Goal: Information Seeking & Learning: Learn about a topic

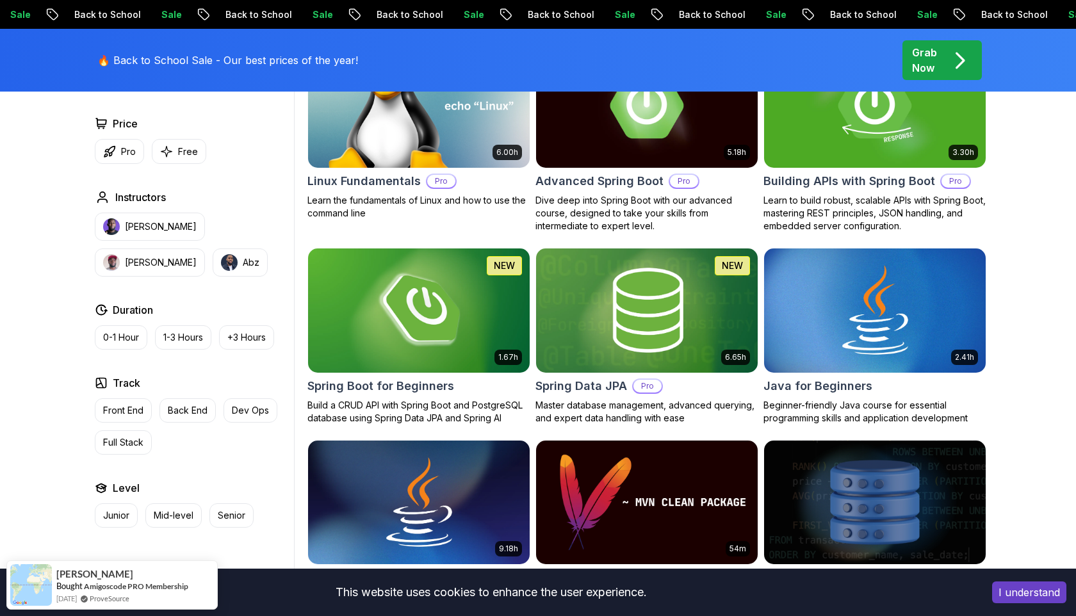
scroll to position [452, 0]
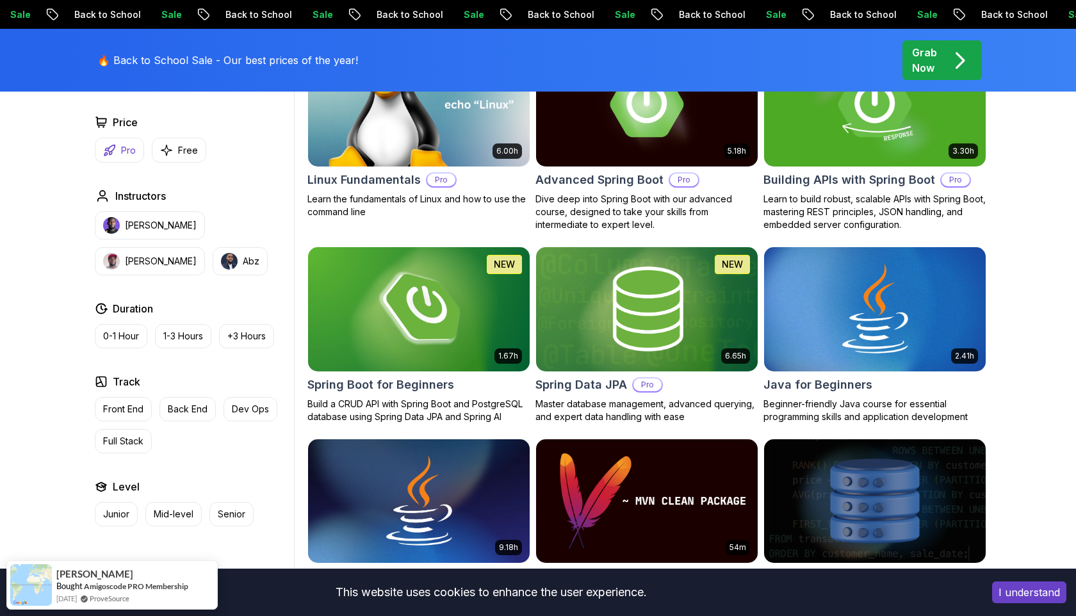
click at [106, 158] on button "Pro" at bounding box center [119, 150] width 49 height 25
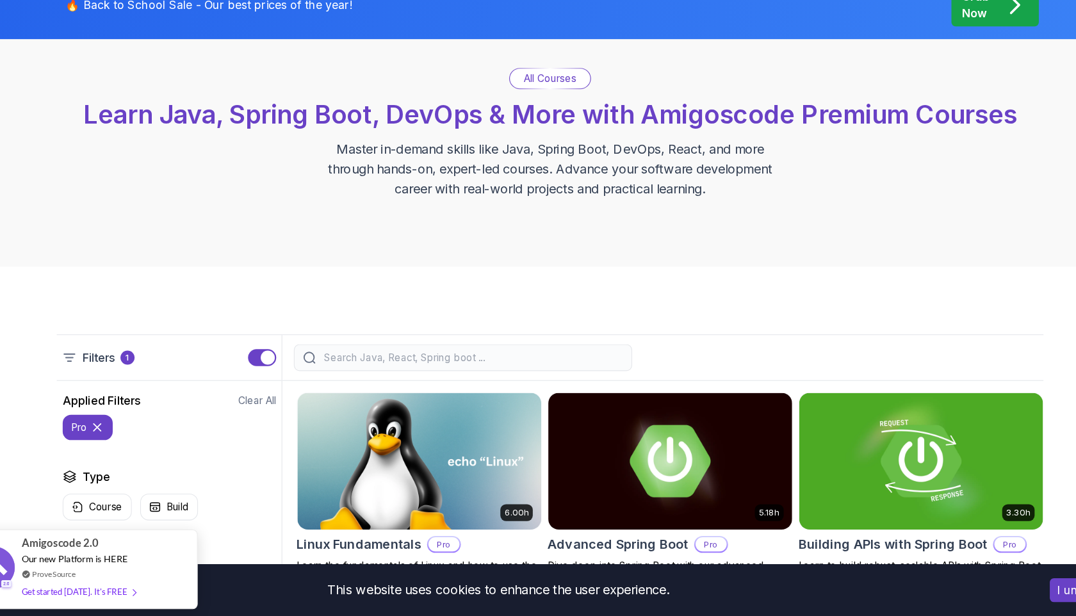
scroll to position [318, 0]
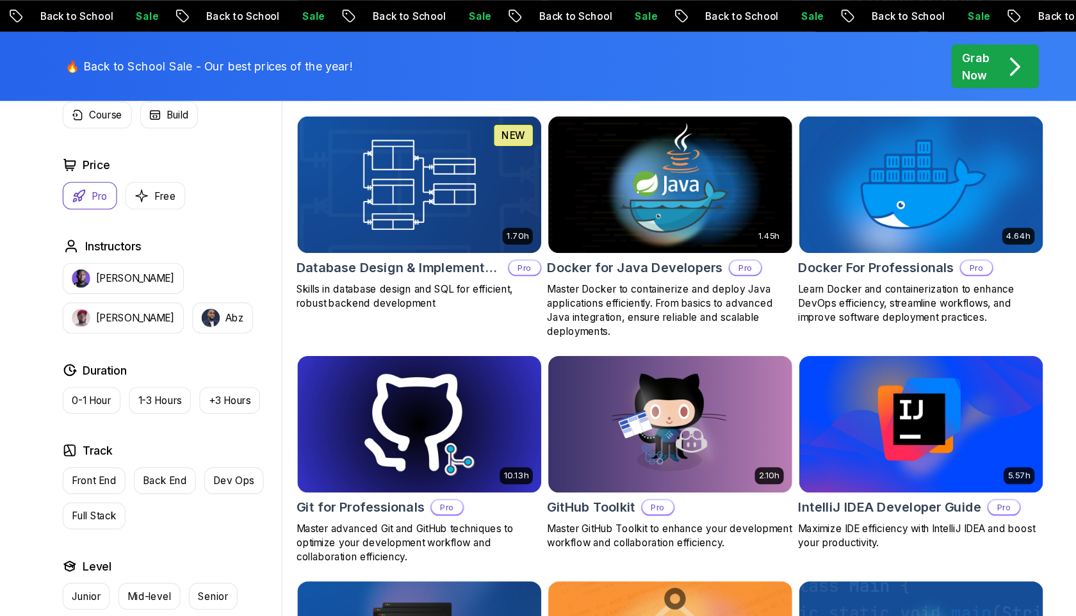
scroll to position [903, 0]
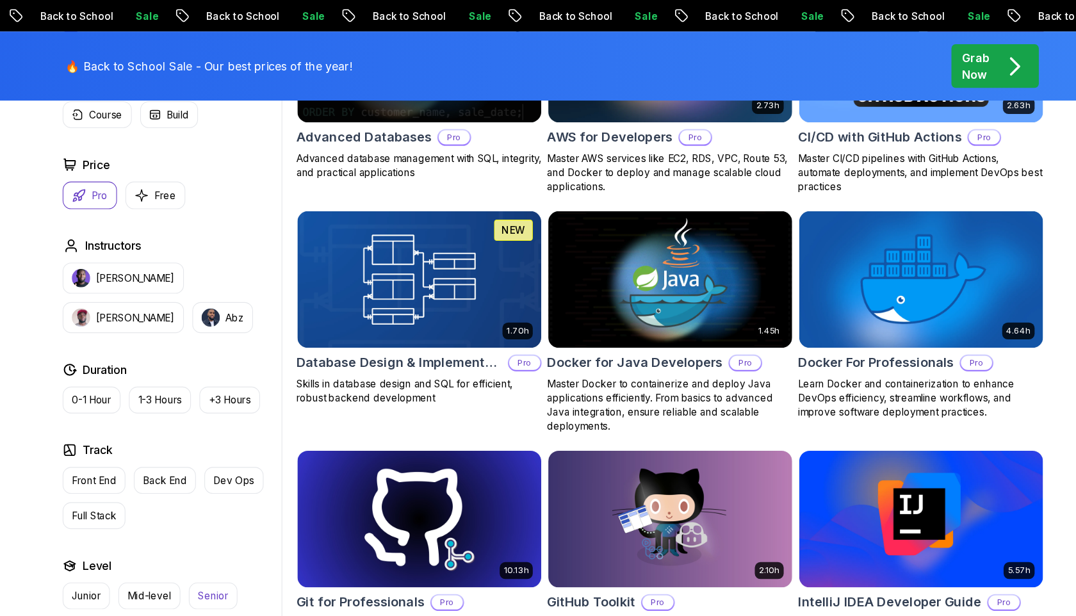
click at [224, 534] on button "Senior" at bounding box center [231, 541] width 44 height 24
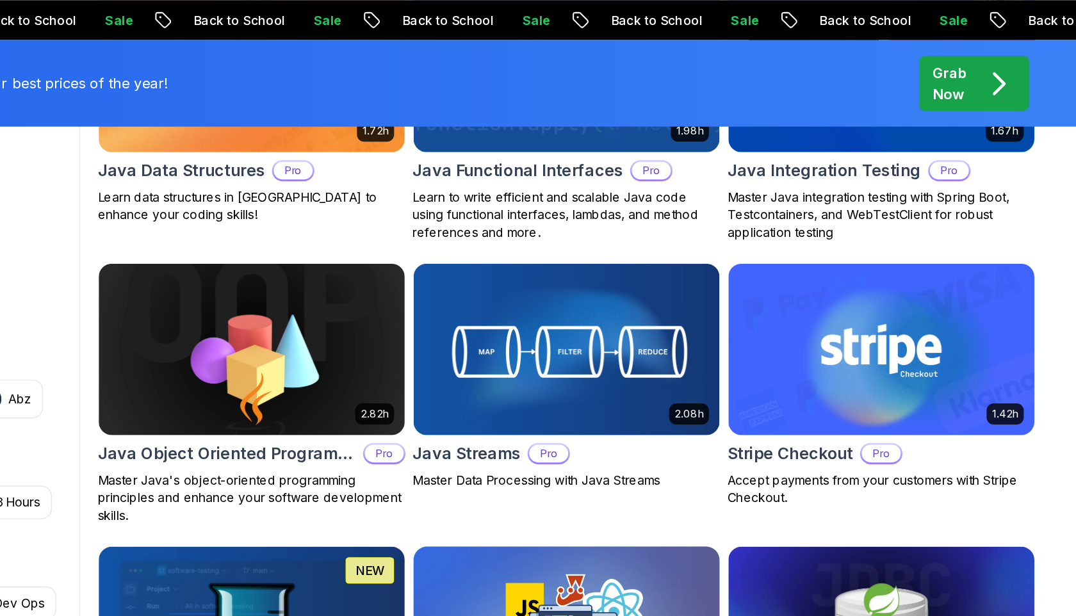
scroll to position [1200, 0]
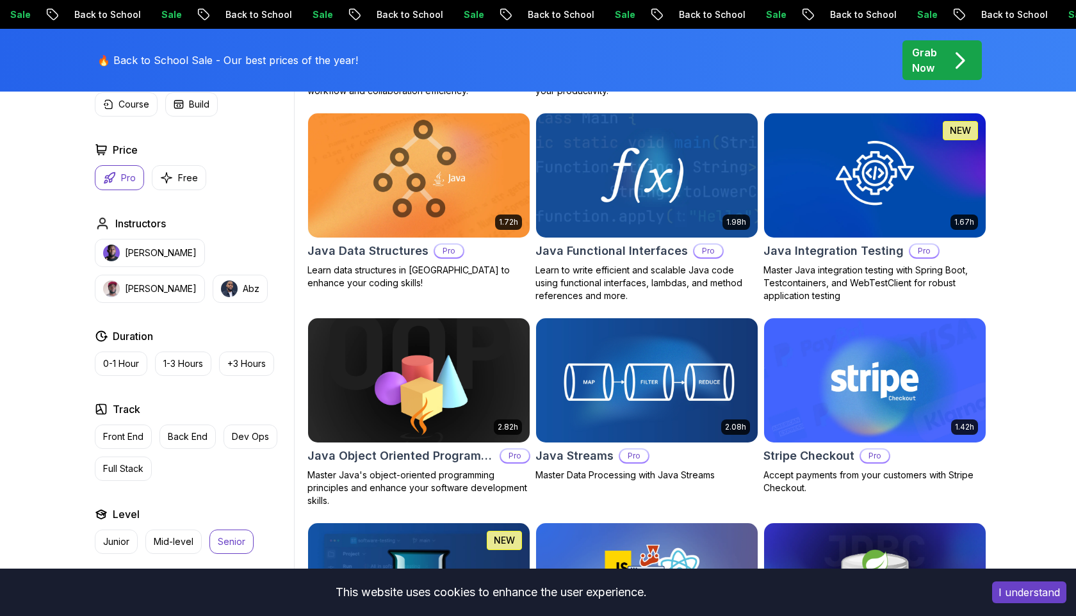
click at [213, 544] on button "Senior" at bounding box center [231, 541] width 44 height 24
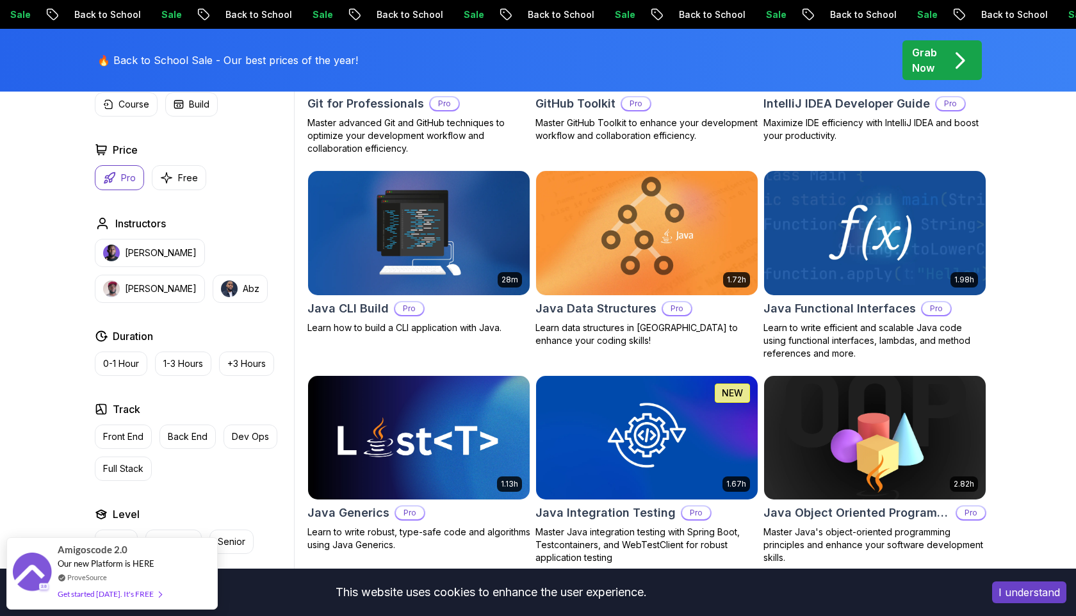
scroll to position [1974, 0]
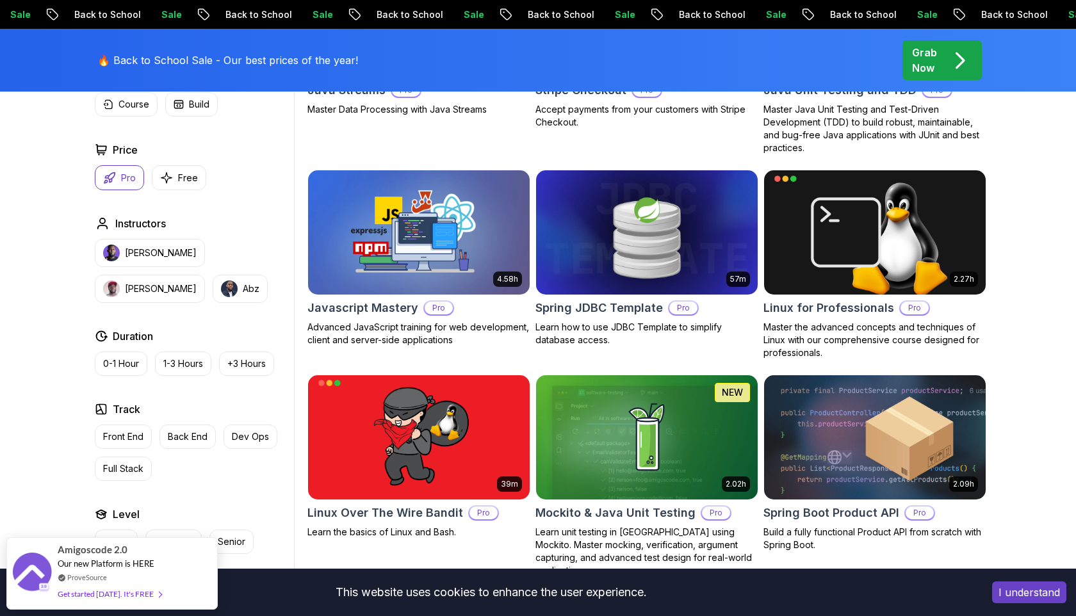
click at [460, 266] on img at bounding box center [418, 232] width 232 height 130
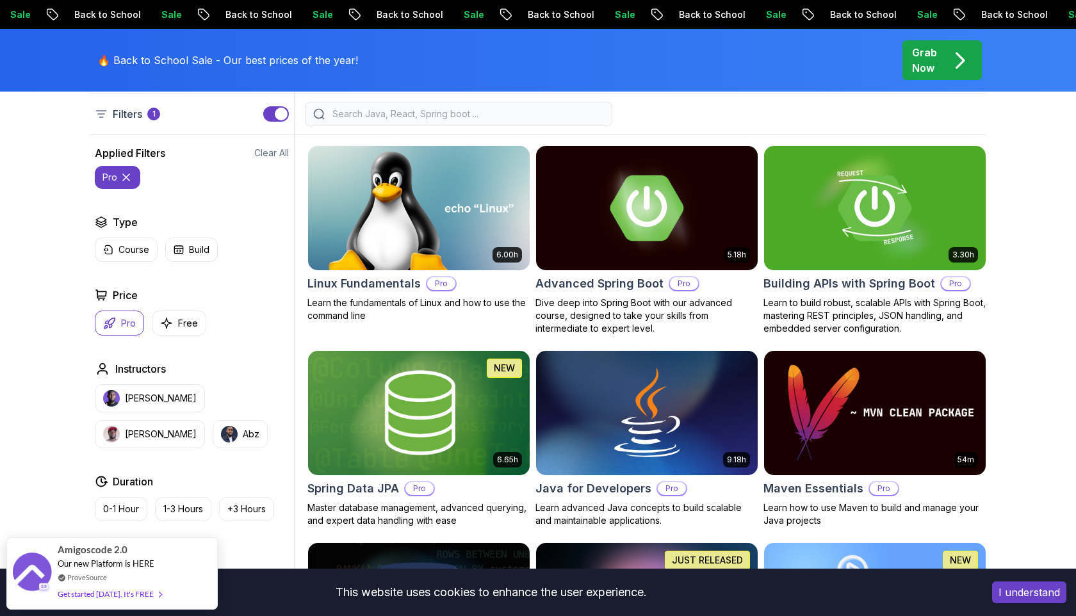
scroll to position [146, 0]
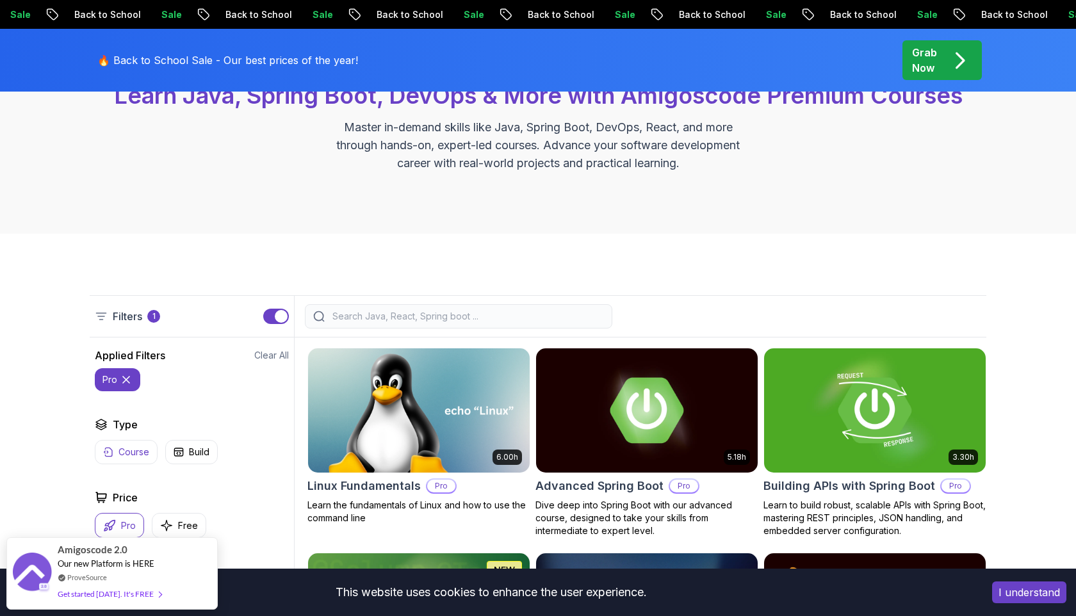
click at [143, 453] on p "Course" at bounding box center [133, 452] width 31 height 13
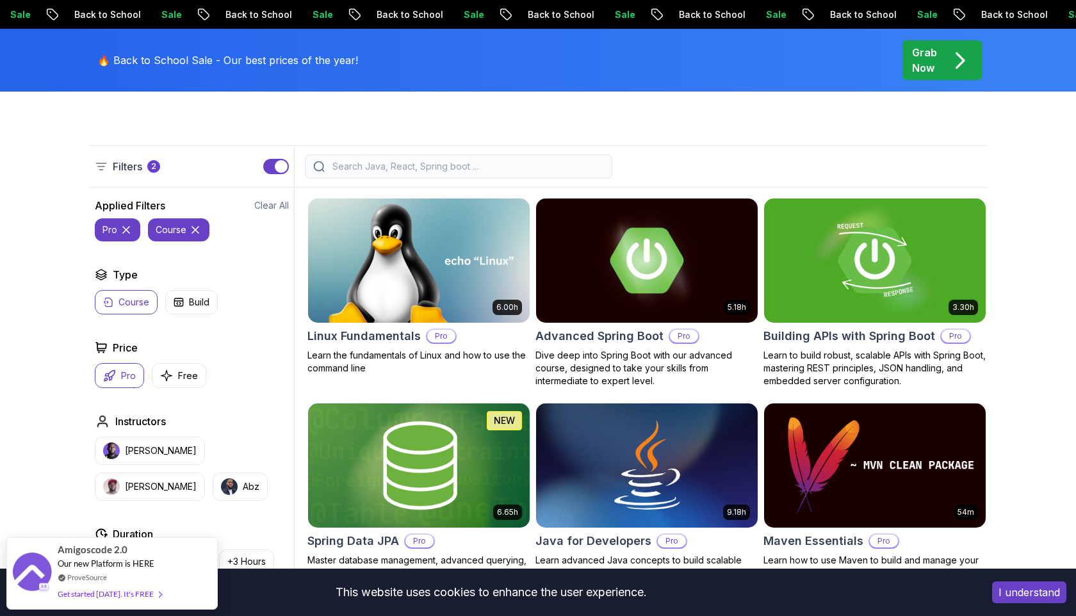
scroll to position [295, 0]
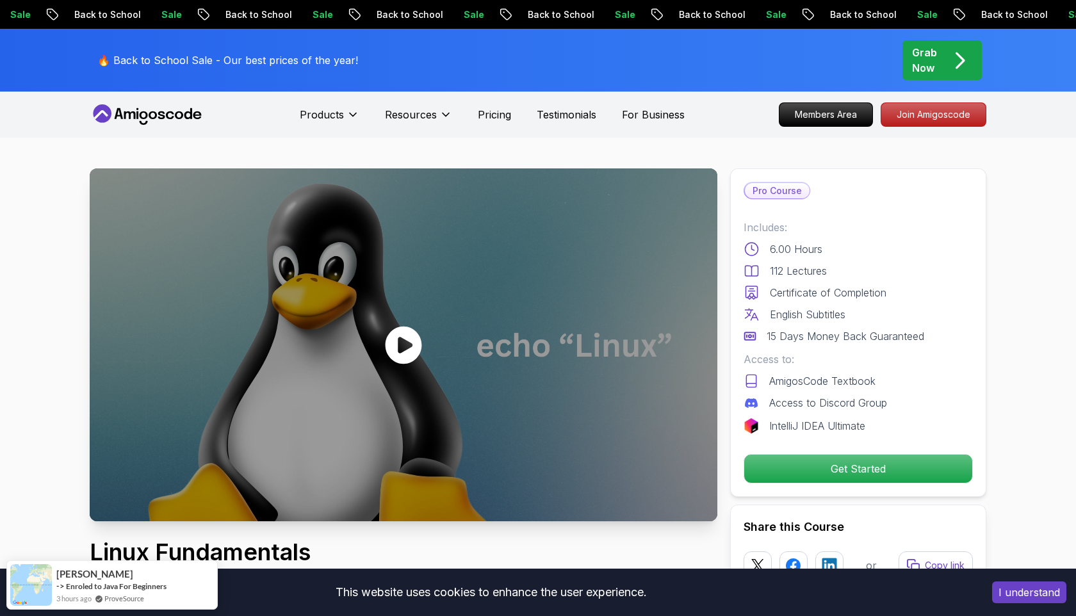
click at [567, 348] on div at bounding box center [403, 344] width 627 height 353
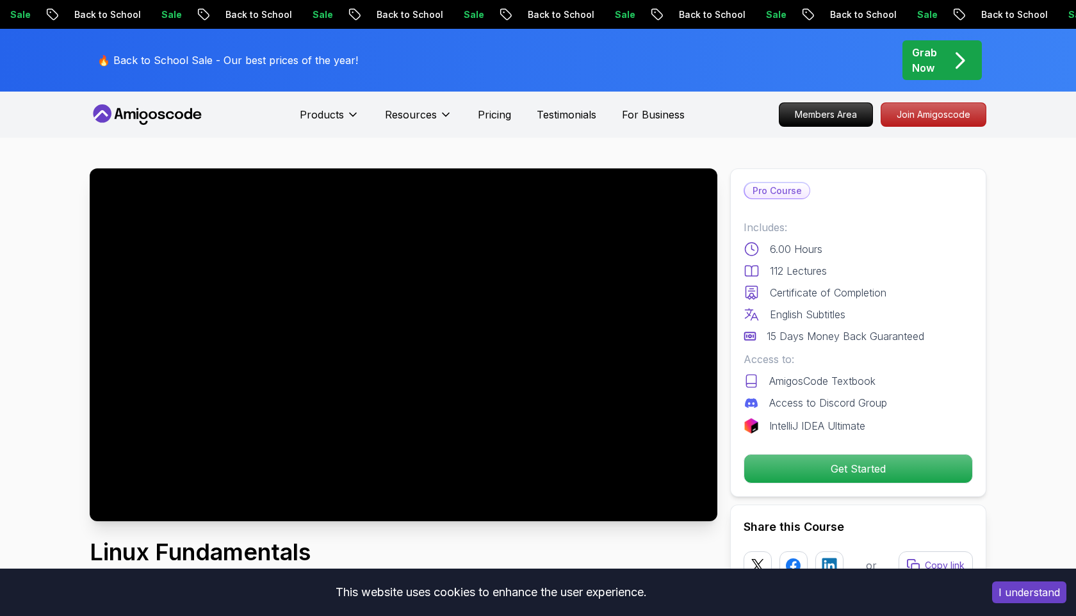
click at [719, 49] on div "🔥 Back to School Sale - Our best prices of the year! Grab Now" at bounding box center [538, 60] width 896 height 63
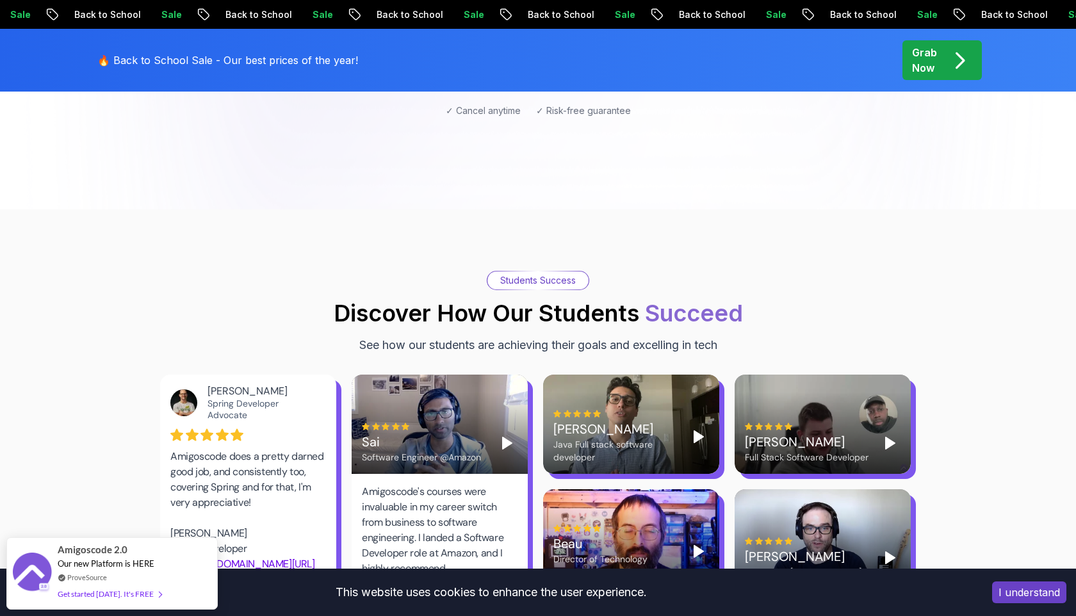
scroll to position [1553, 0]
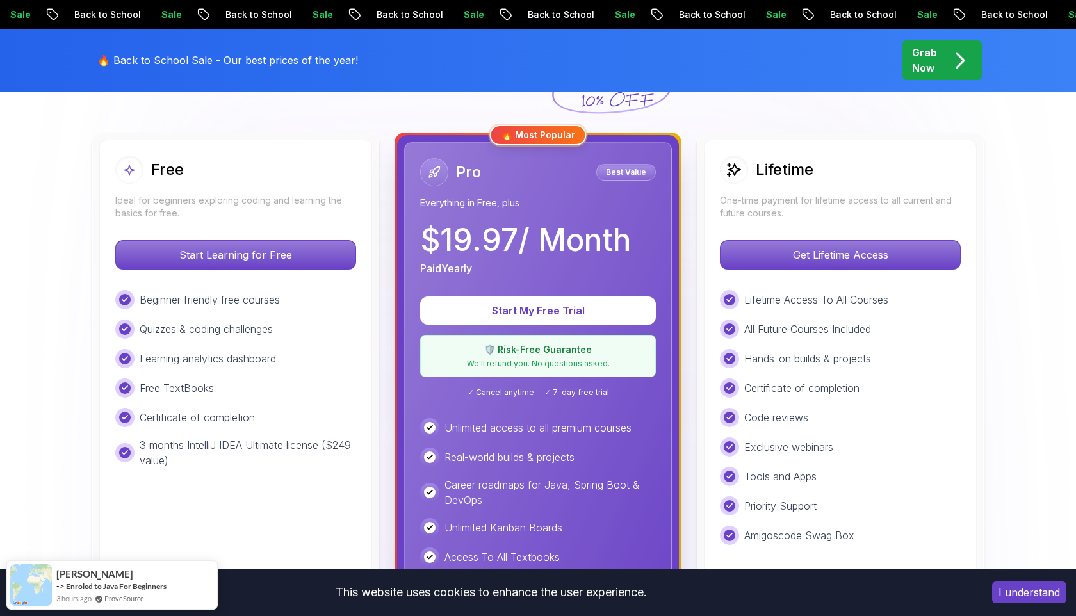
scroll to position [371, 0]
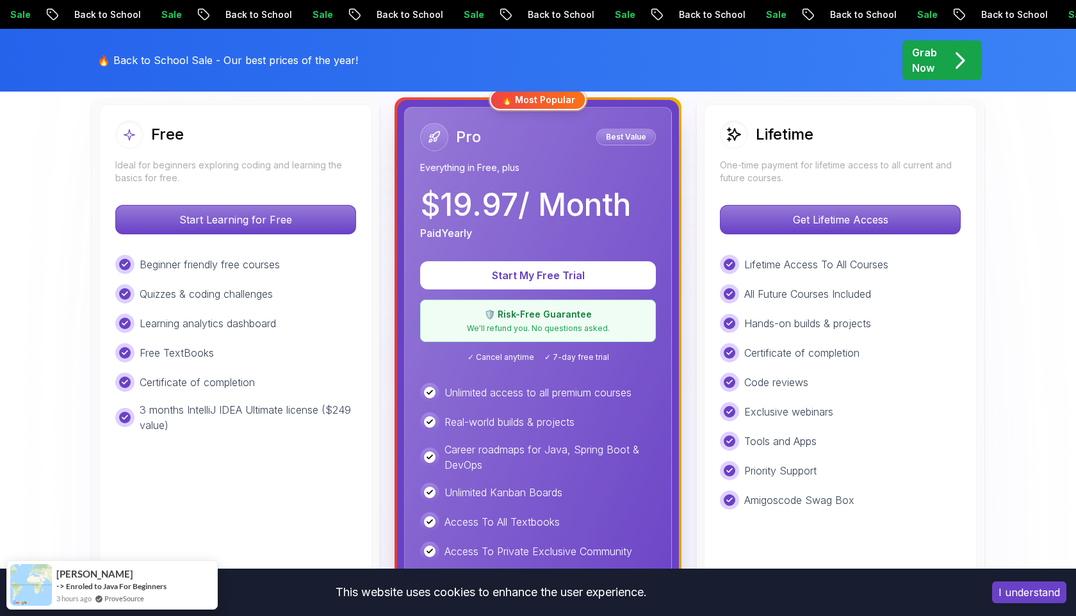
click at [799, 204] on div "Lifetime One-time payment for lifetime access to all current and future courses…" at bounding box center [840, 400] width 273 height 593
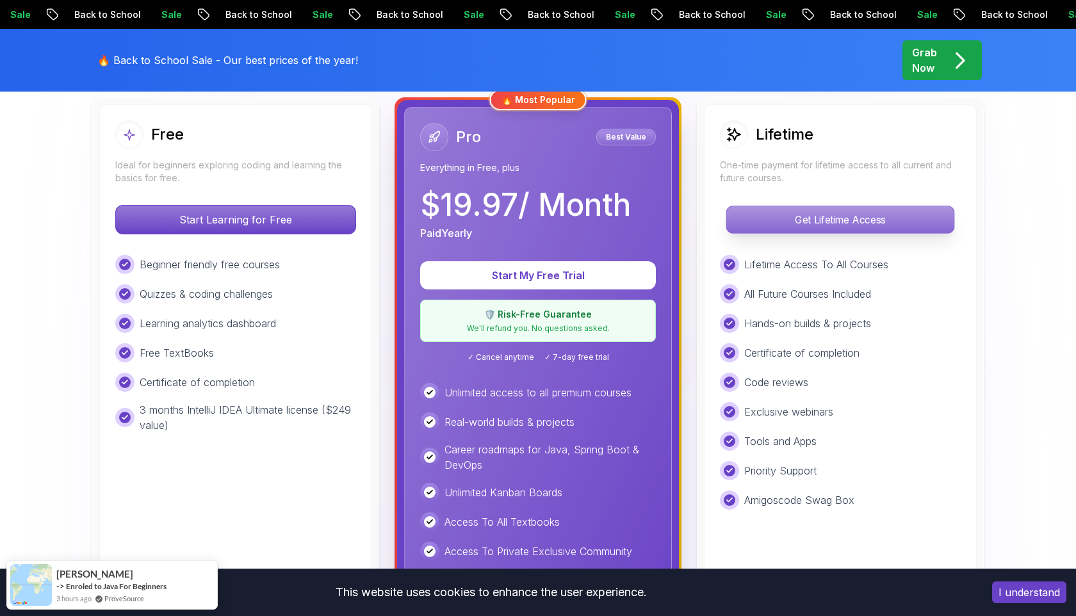
click at [807, 229] on p "Get Lifetime Access" at bounding box center [839, 219] width 227 height 27
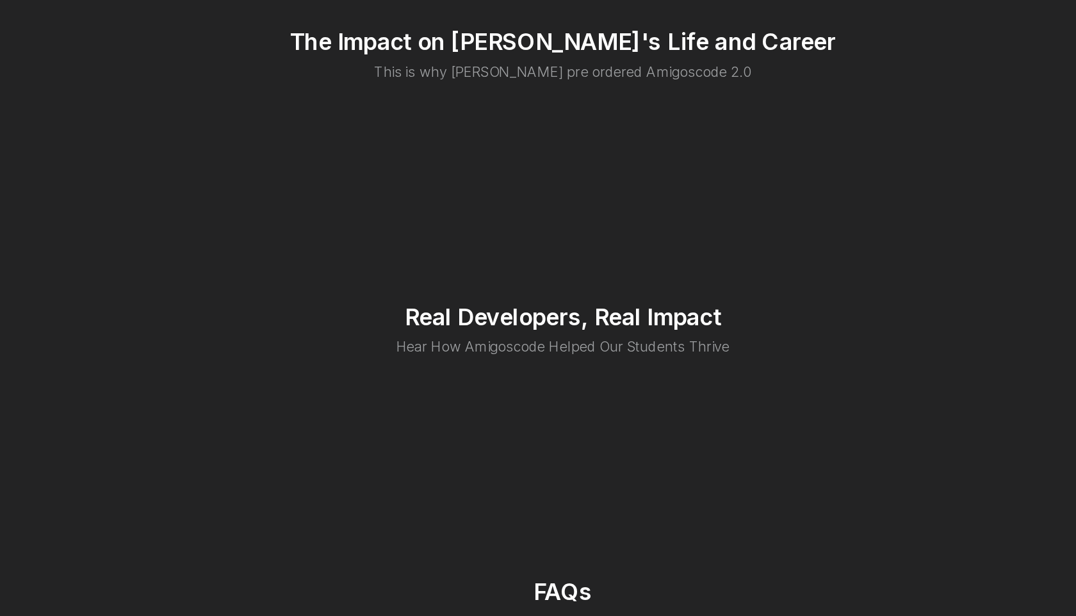
scroll to position [2659, 0]
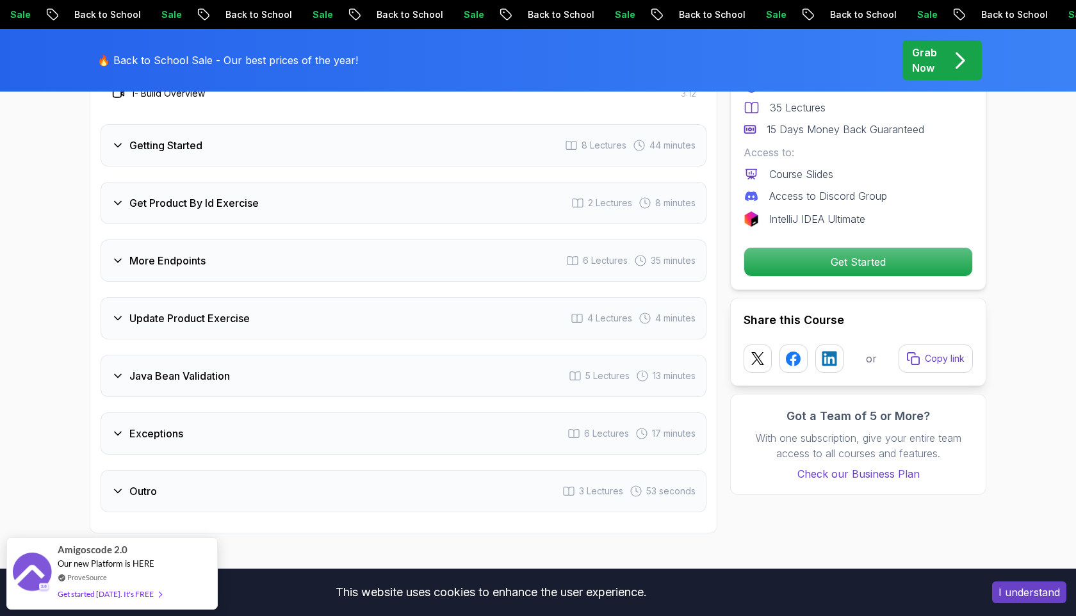
scroll to position [1712, 0]
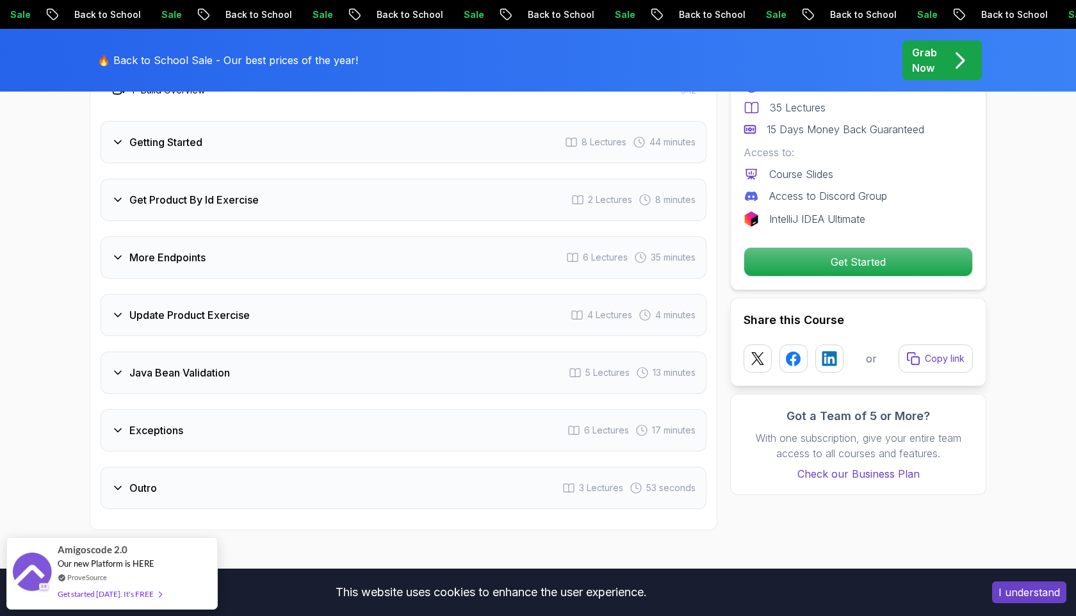
click at [358, 467] on div "Outro 3 Lectures 53 seconds" at bounding box center [404, 488] width 606 height 42
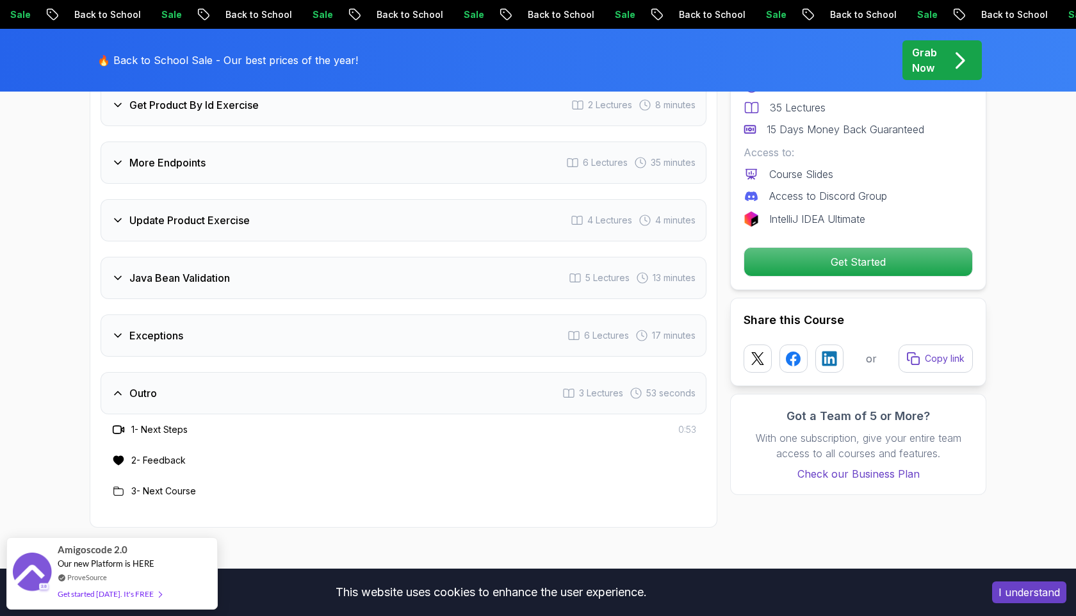
scroll to position [1775, 0]
click at [374, 316] on div "Exceptions 6 Lectures 17 minutes" at bounding box center [404, 337] width 606 height 42
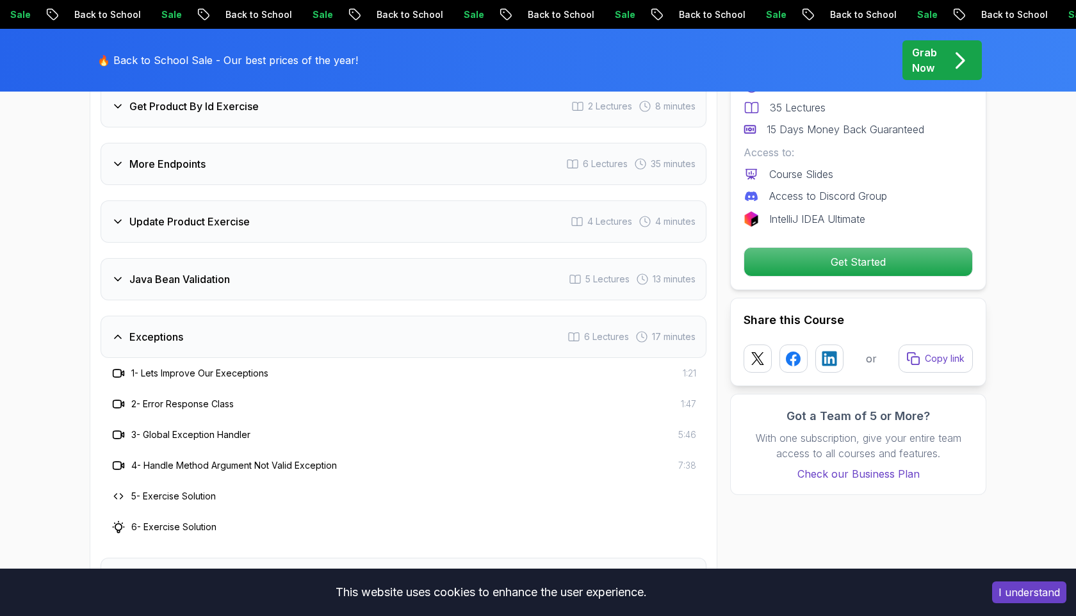
click at [375, 258] on div "Java Bean Validation 5 Lectures 13 minutes" at bounding box center [404, 279] width 606 height 42
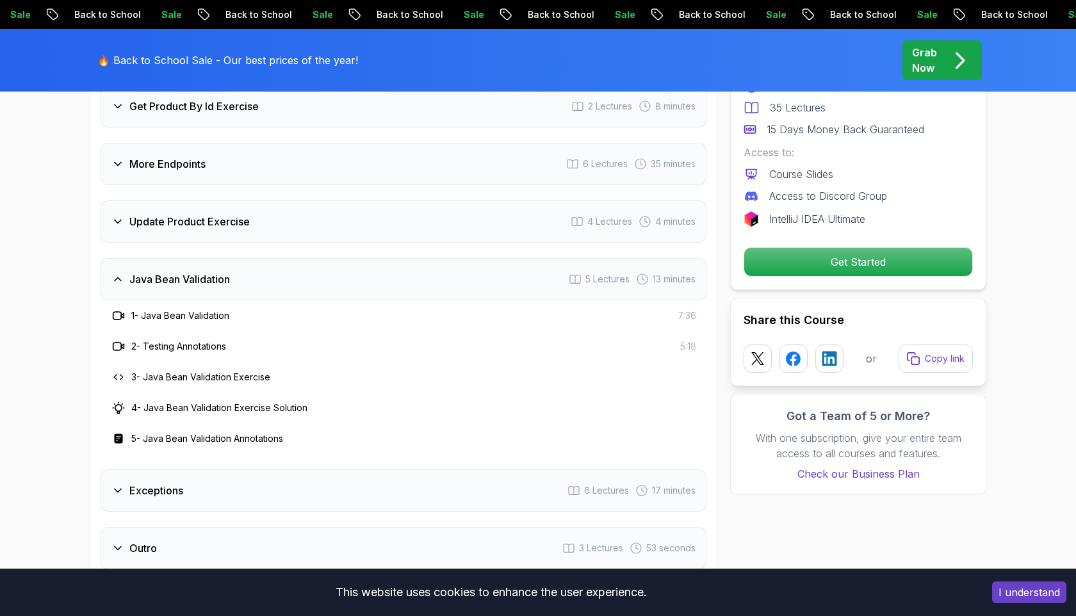
click at [380, 200] on div "Update Product Exercise 4 Lectures 4 minutes" at bounding box center [404, 221] width 606 height 42
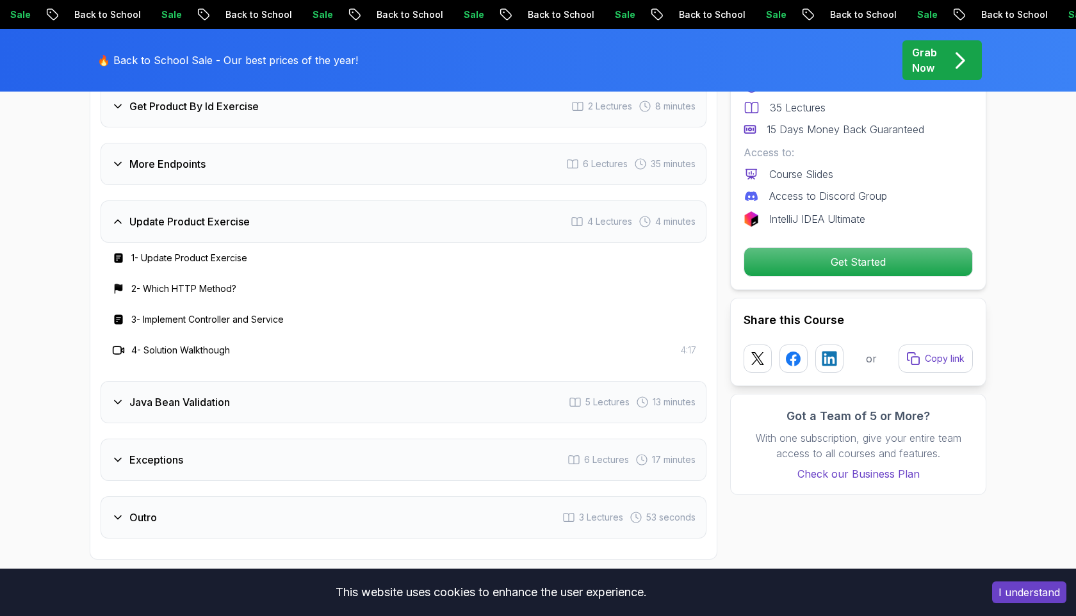
click at [376, 143] on div "More Endpoints 6 Lectures 35 minutes" at bounding box center [404, 164] width 606 height 42
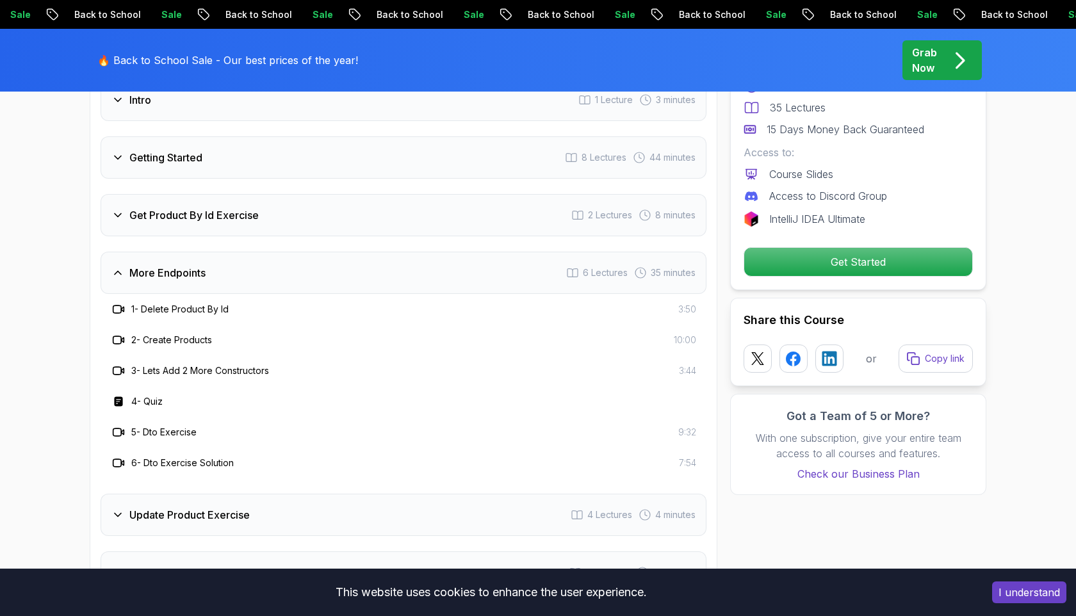
scroll to position [1664, 0]
click at [376, 138] on div "Getting Started 8 Lectures 44 minutes" at bounding box center [404, 159] width 606 height 42
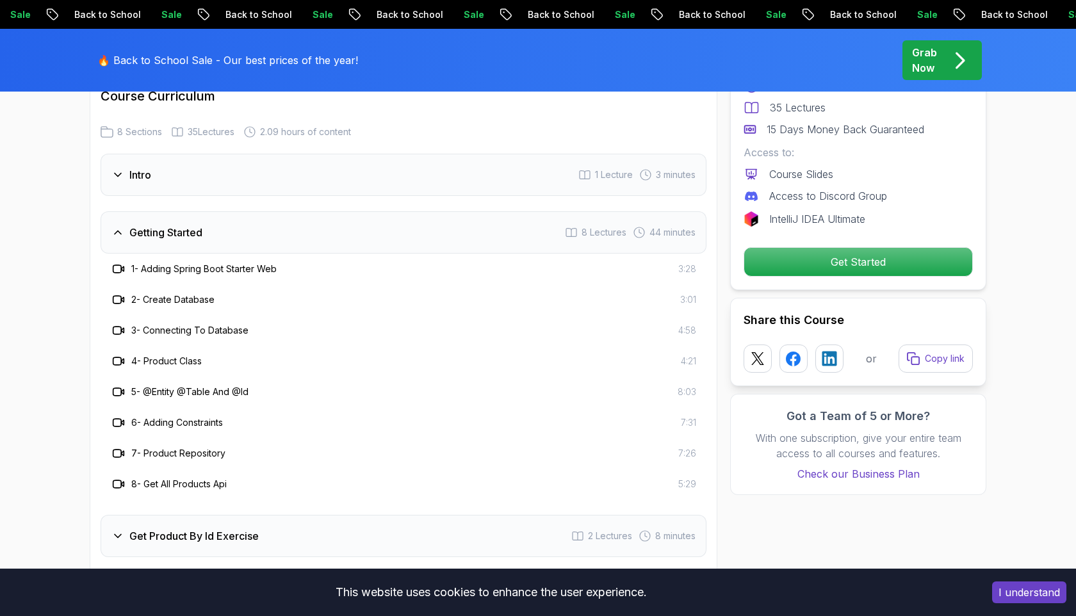
scroll to position [1624, 0]
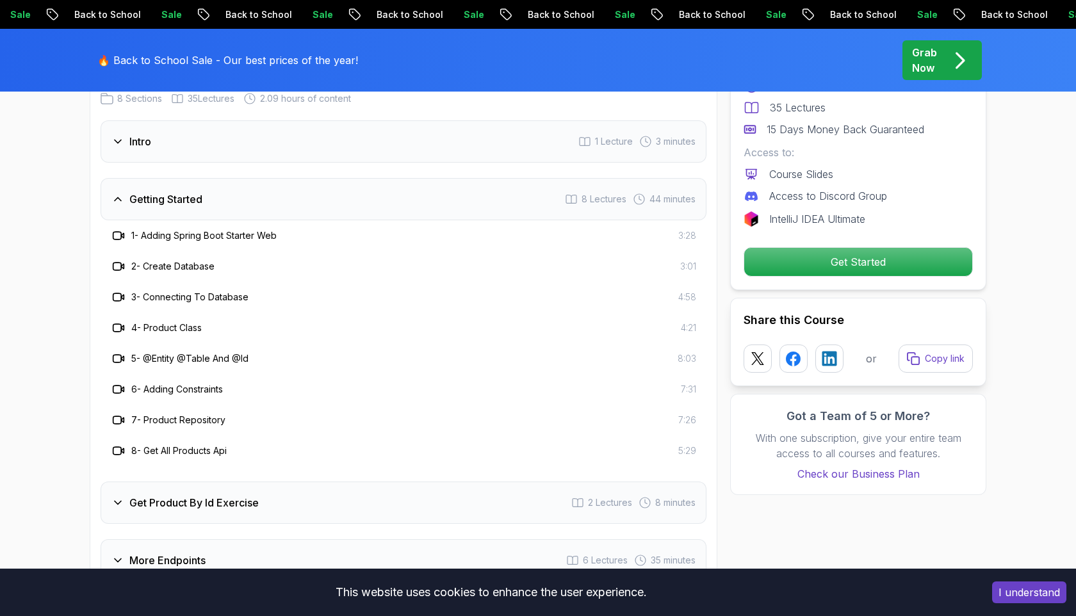
click at [538, 178] on div "Getting Started 8 Lectures 44 minutes" at bounding box center [404, 199] width 606 height 42
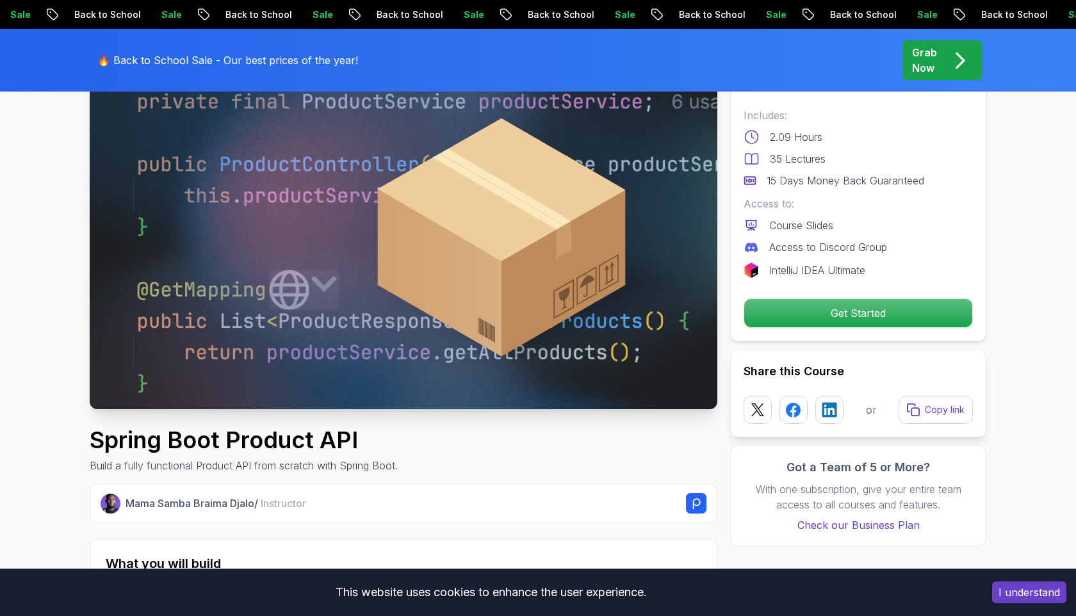
scroll to position [97, 0]
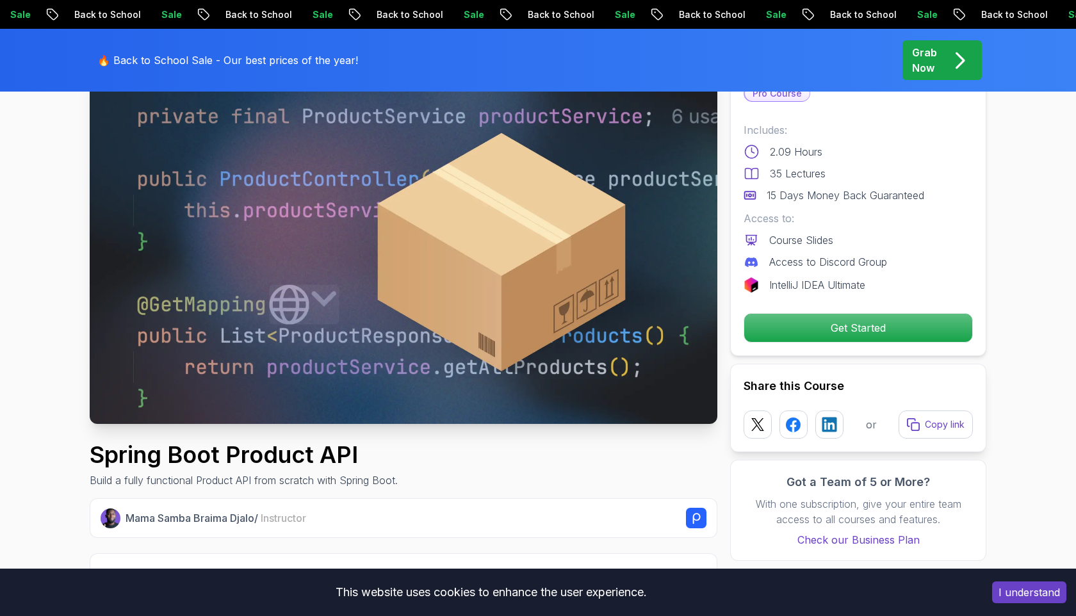
click at [218, 465] on h1 "Spring Boot Product API" at bounding box center [244, 455] width 308 height 26
copy h1 "Spring Boot Product API"
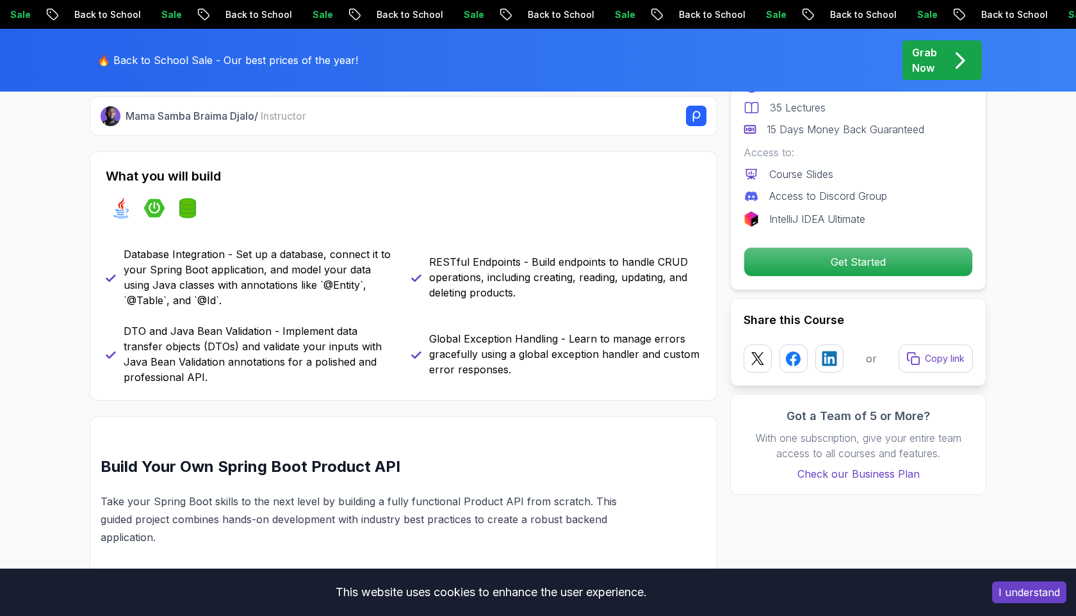
scroll to position [506, 0]
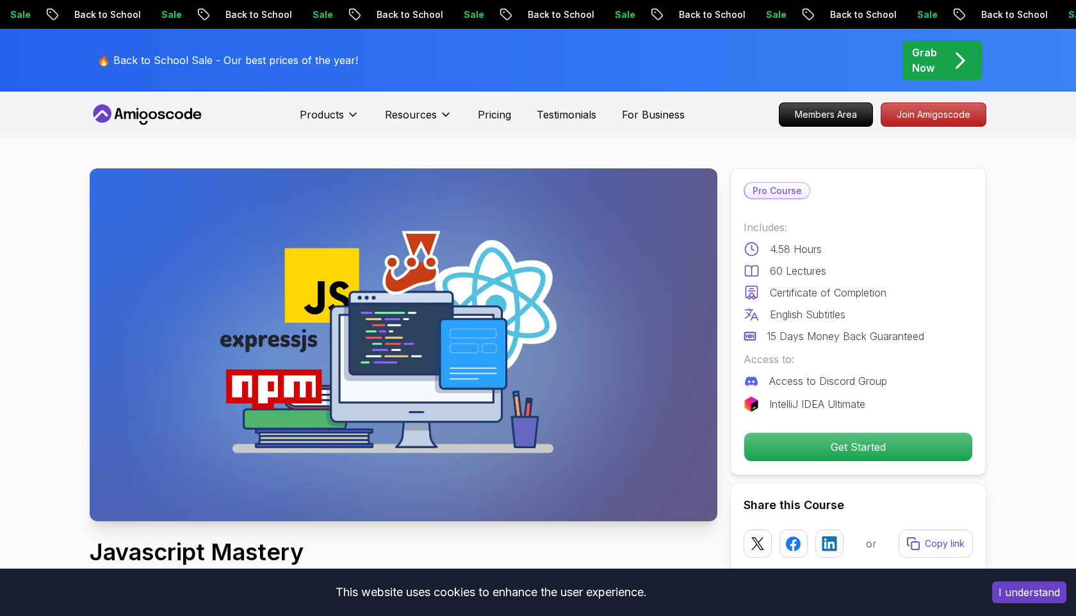
click at [581, 272] on img at bounding box center [403, 344] width 627 height 353
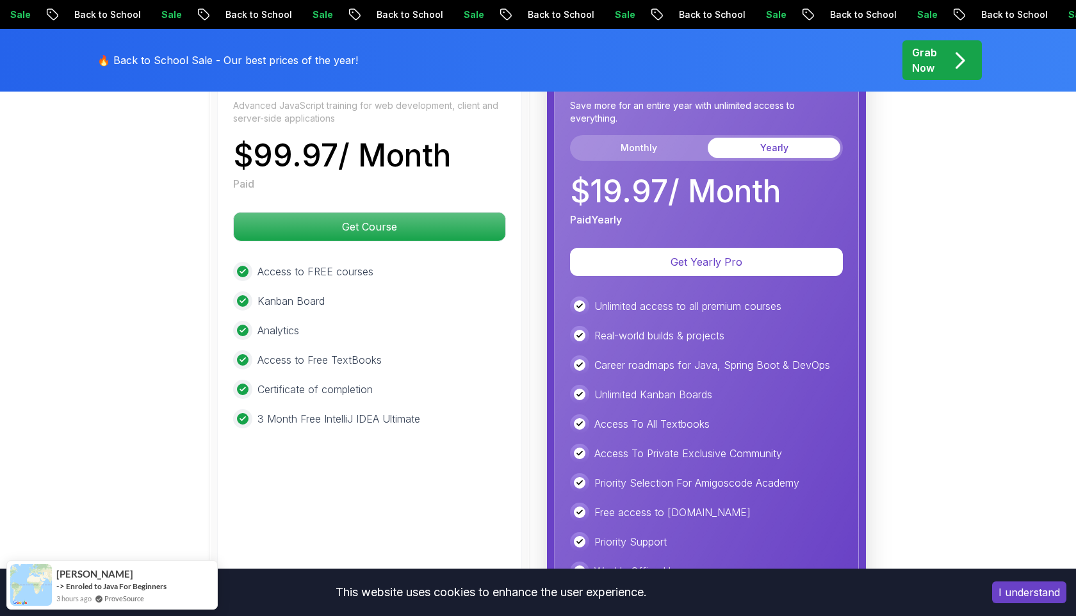
scroll to position [2346, 0]
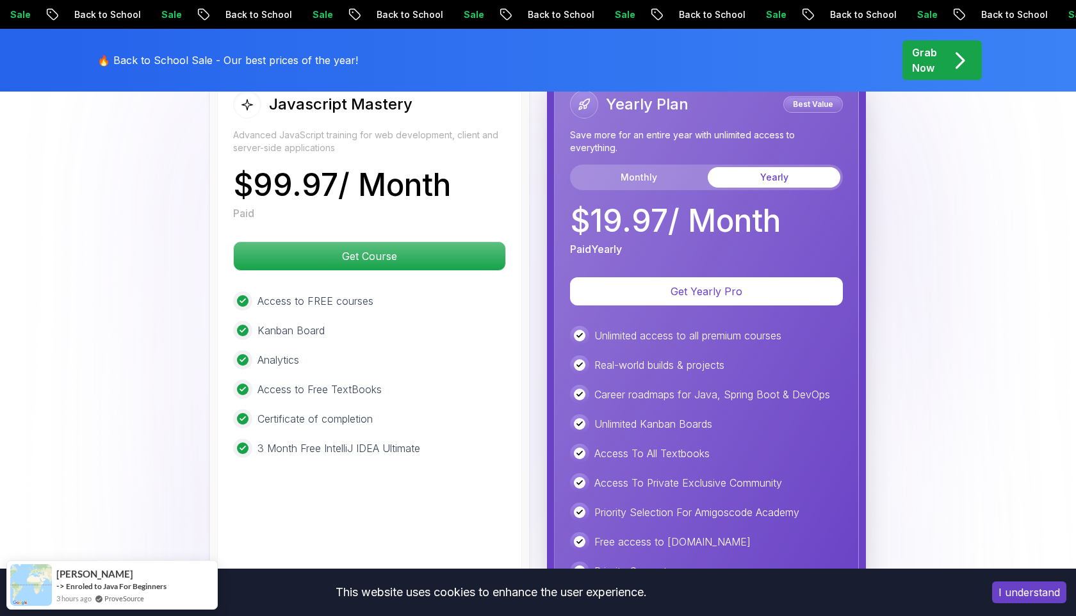
click at [714, 198] on body "Sale Back to School Sale Back to School Sale Back to School Sale Back to School…" at bounding box center [538, 90] width 1076 height 4873
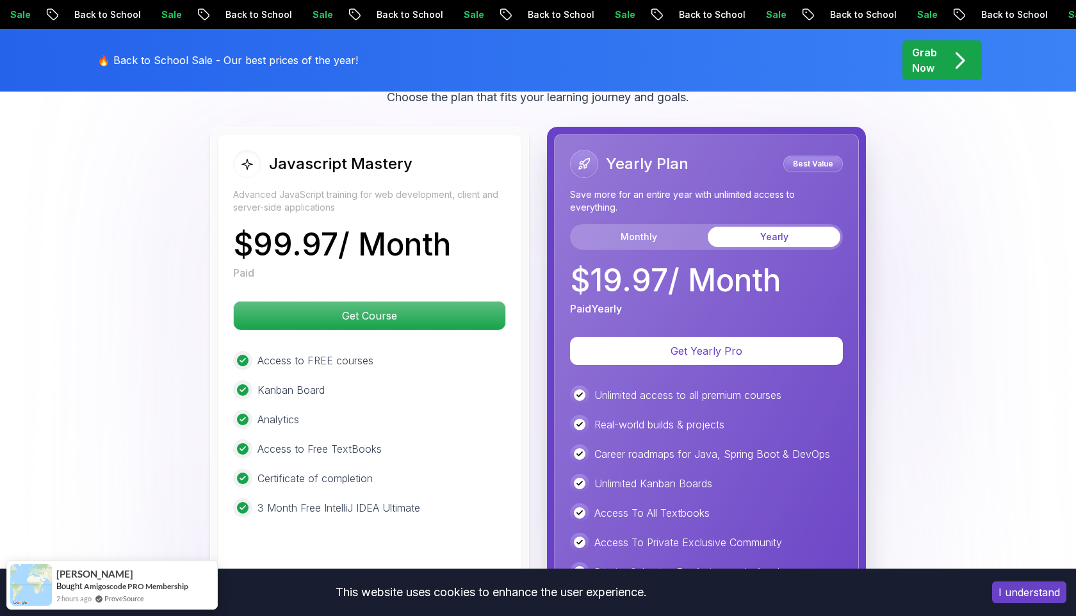
scroll to position [2284, 0]
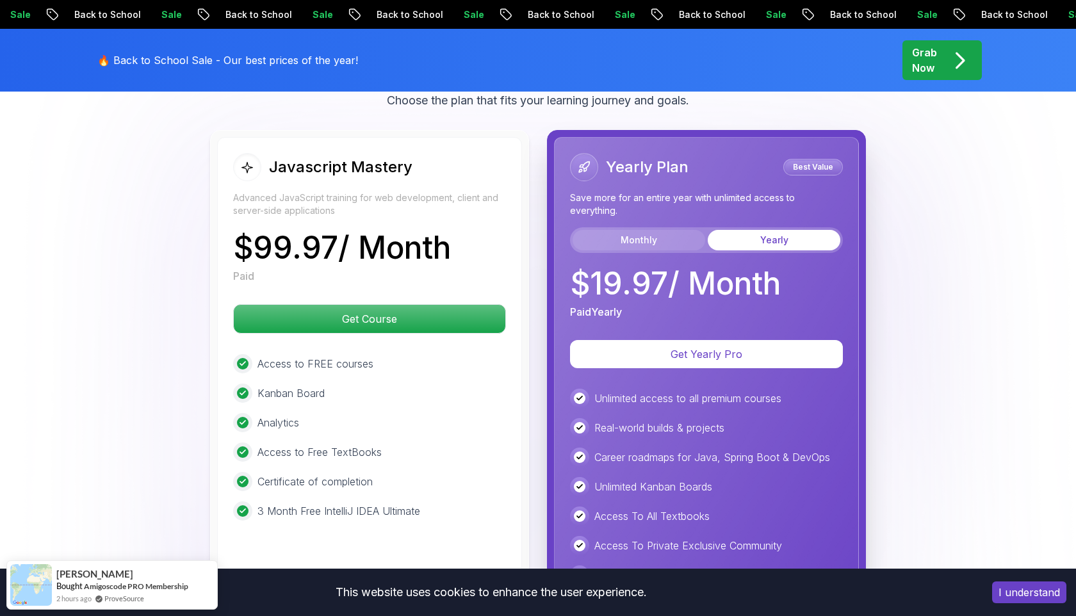
click at [676, 236] on button "Monthly" at bounding box center [638, 240] width 133 height 20
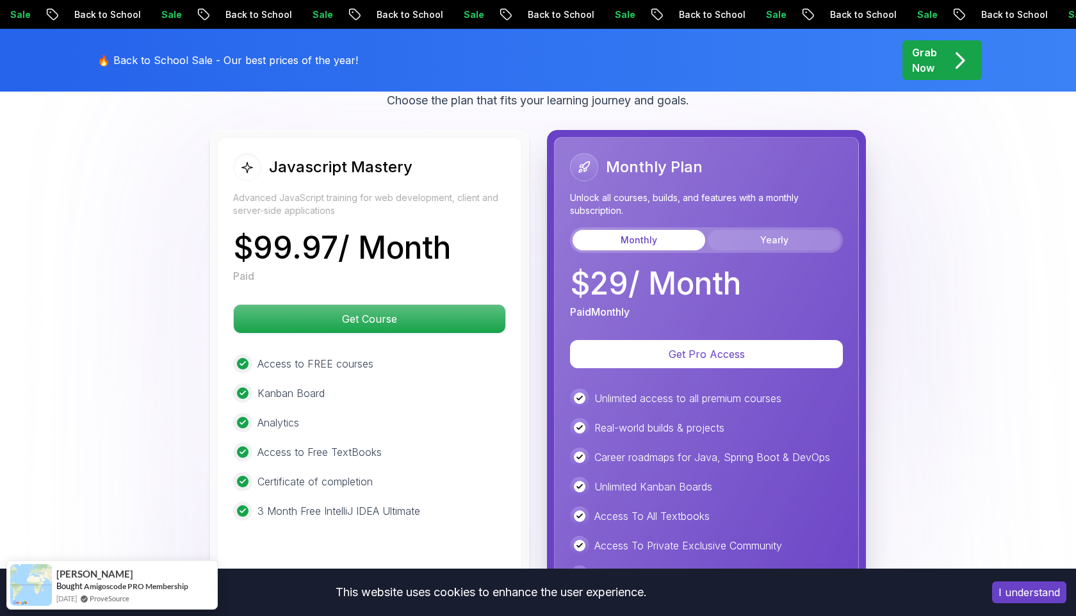
click at [741, 240] on button "Yearly" at bounding box center [773, 240] width 133 height 20
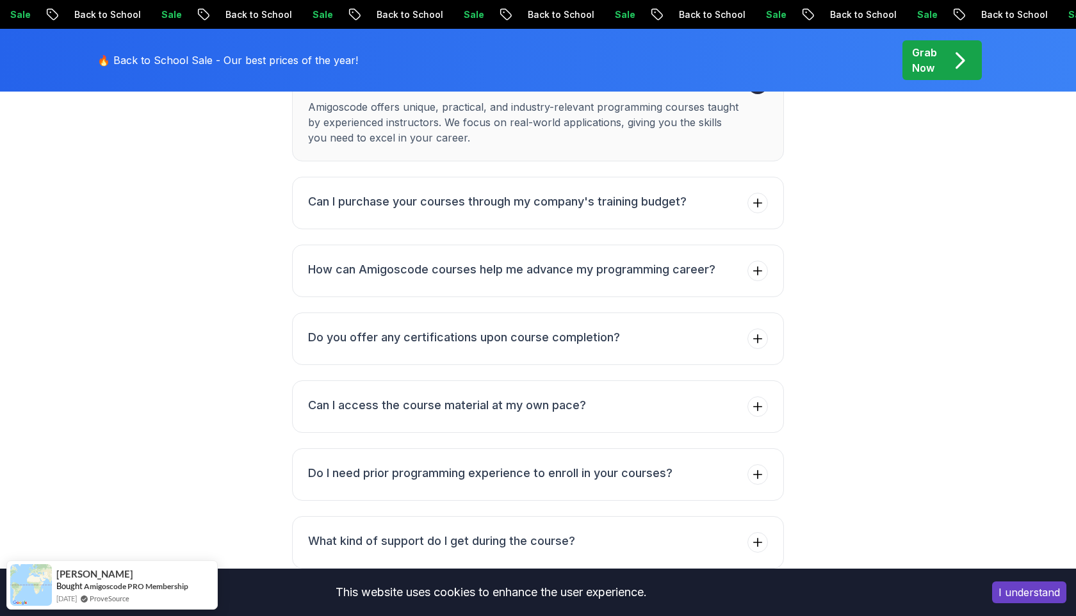
scroll to position [3441, 0]
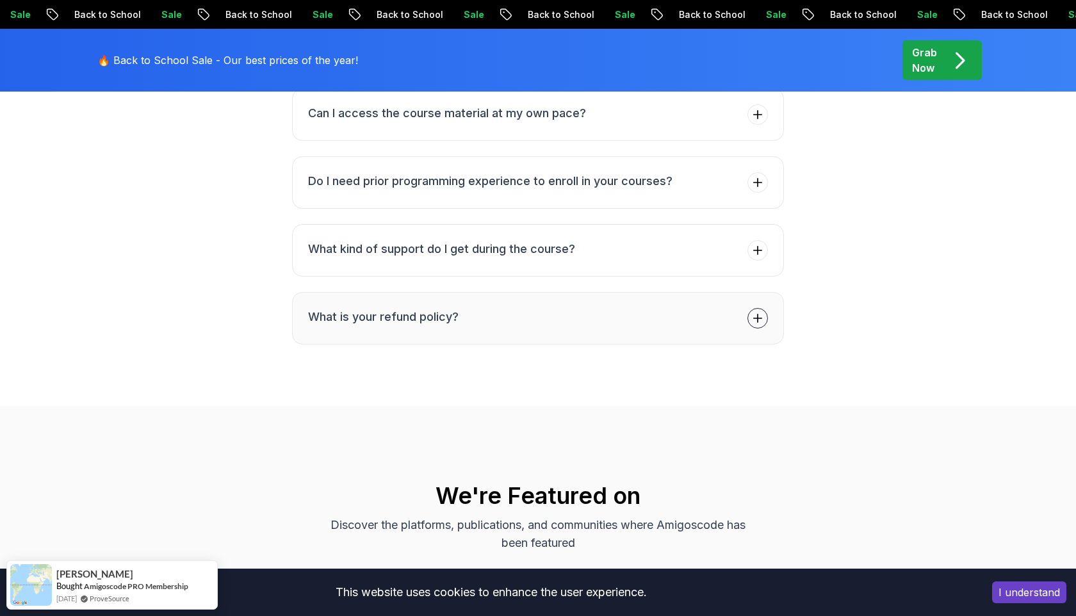
click at [757, 297] on button "What is your refund policy?" at bounding box center [538, 318] width 492 height 52
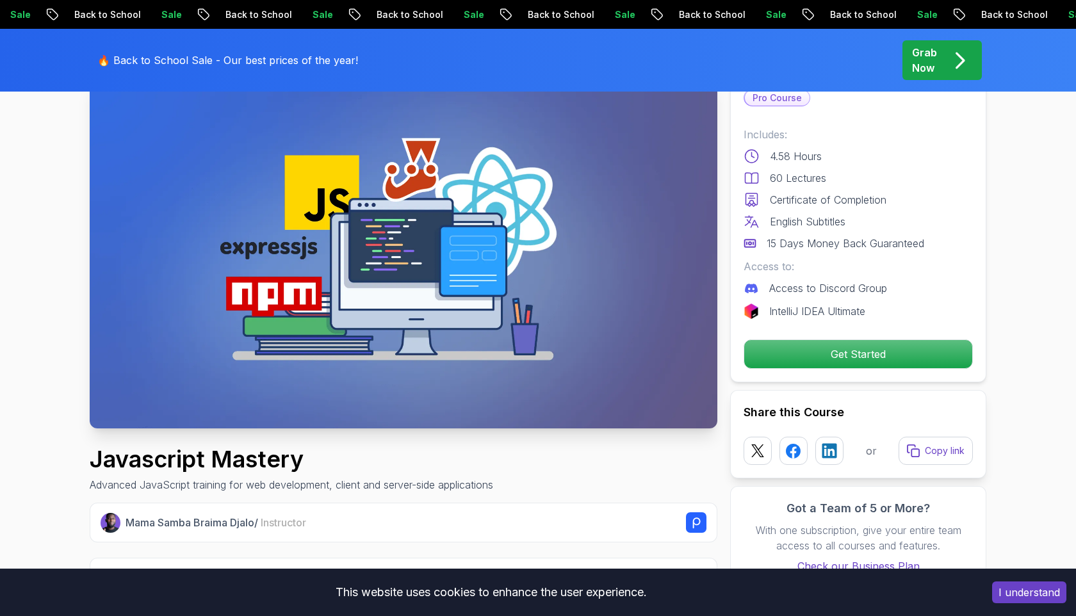
scroll to position [0, 0]
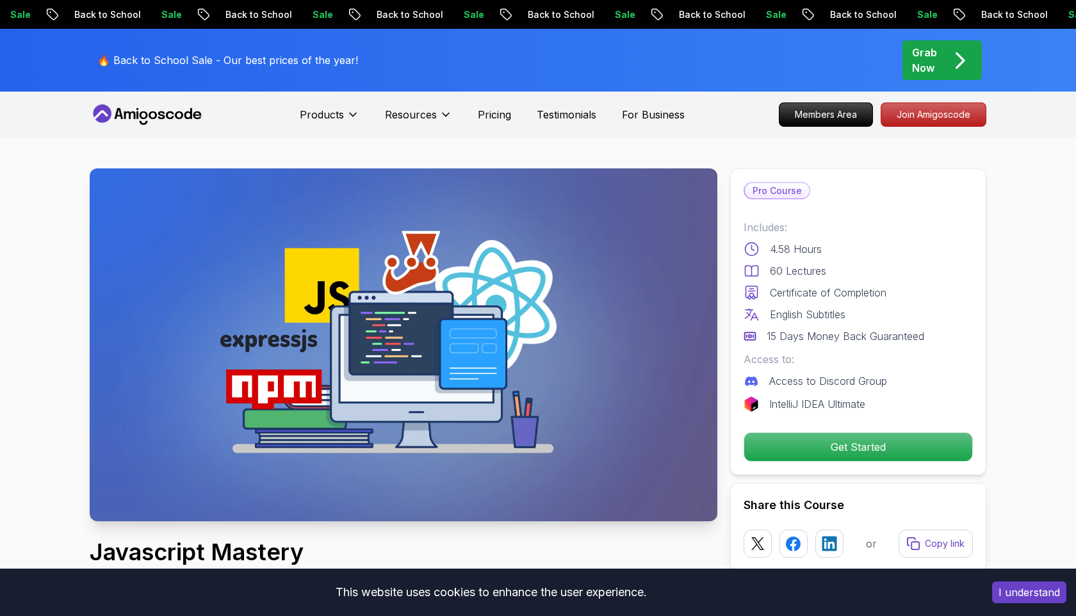
click at [515, 291] on img at bounding box center [403, 344] width 627 height 353
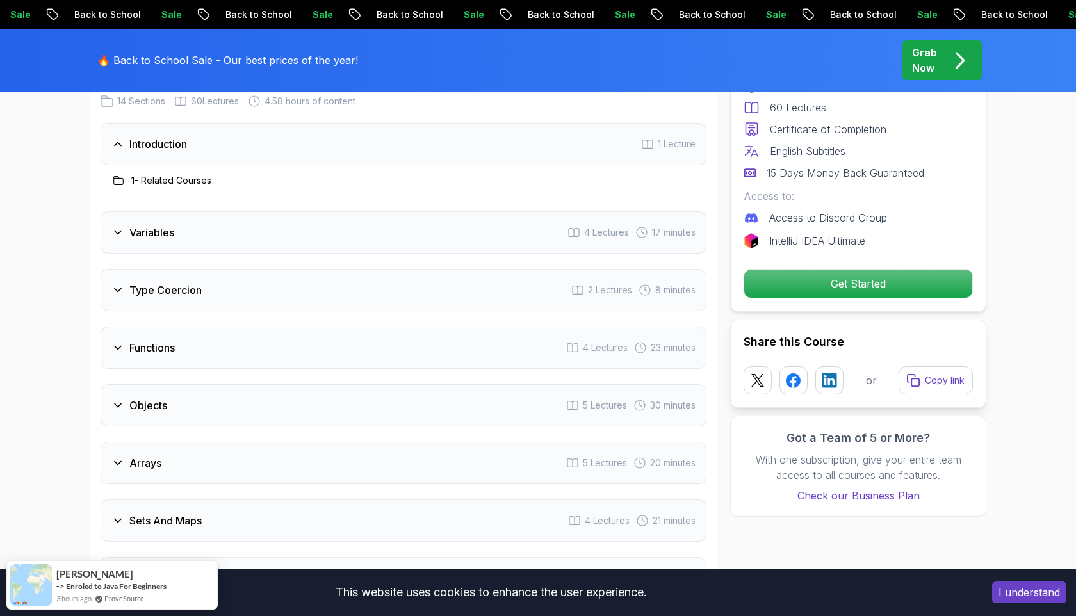
scroll to position [1205, 0]
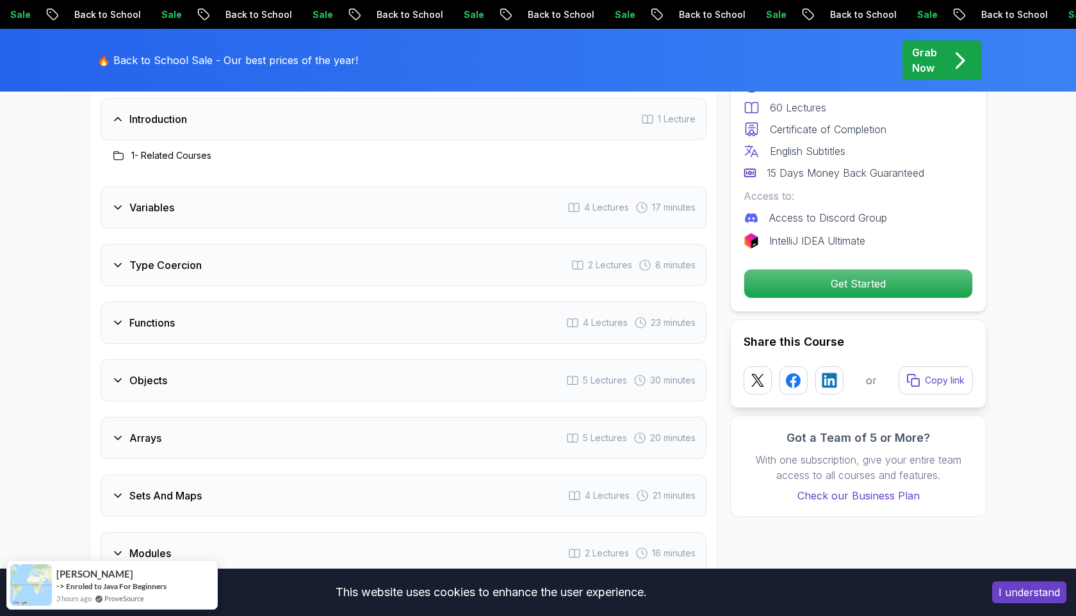
click at [132, 217] on div "Variables 4 Lectures 17 minutes" at bounding box center [404, 207] width 606 height 42
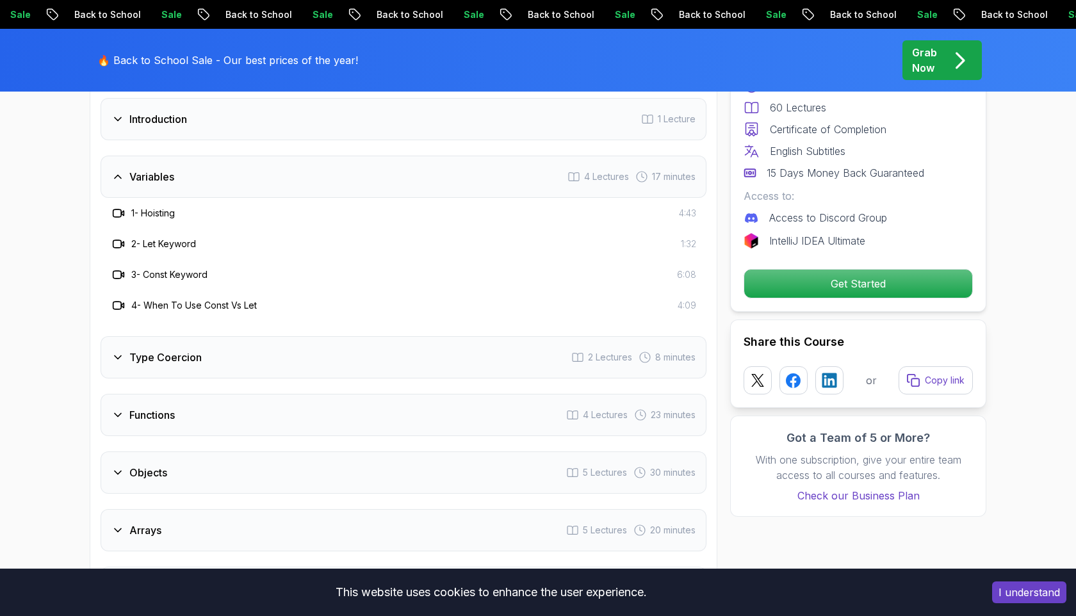
click at [114, 182] on icon at bounding box center [117, 176] width 13 height 13
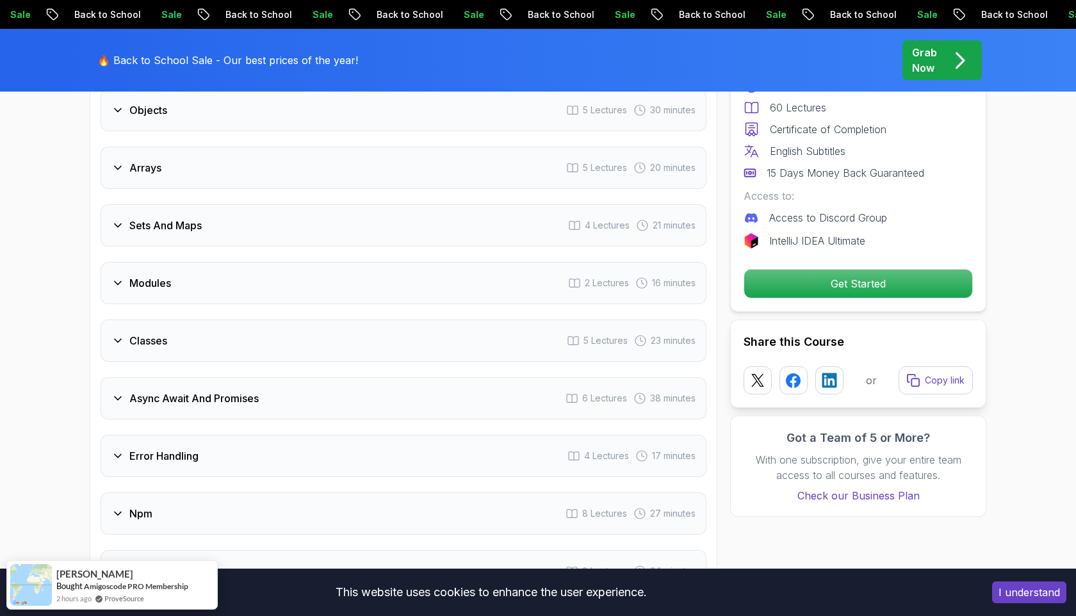
scroll to position [1451, 0]
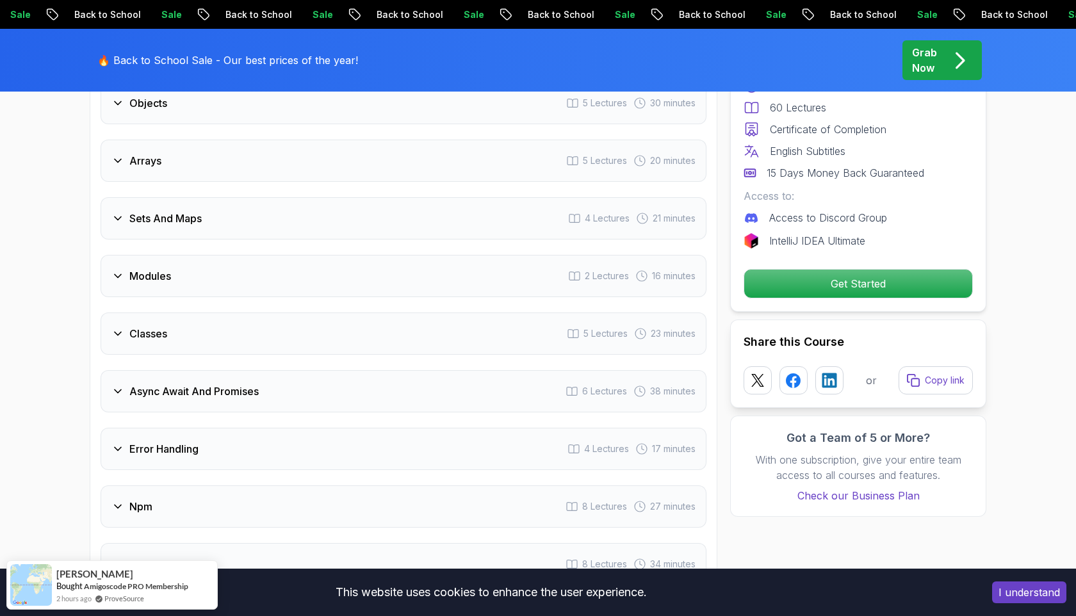
click at [122, 344] on div "Classes 5 Lectures 23 minutes" at bounding box center [404, 333] width 606 height 42
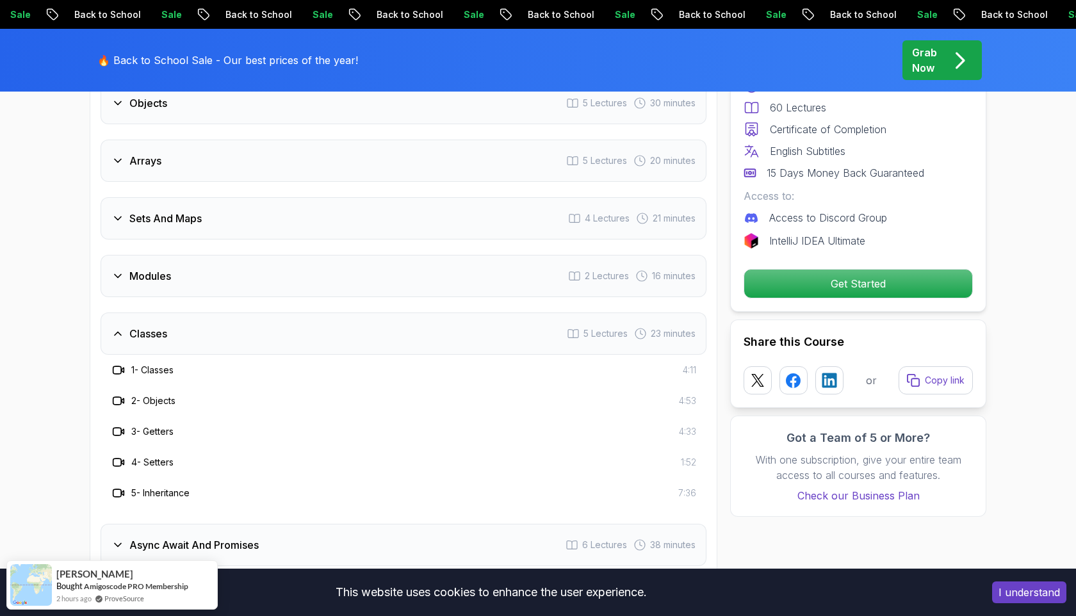
click at [122, 343] on div "Classes 5 Lectures 23 minutes" at bounding box center [404, 333] width 606 height 42
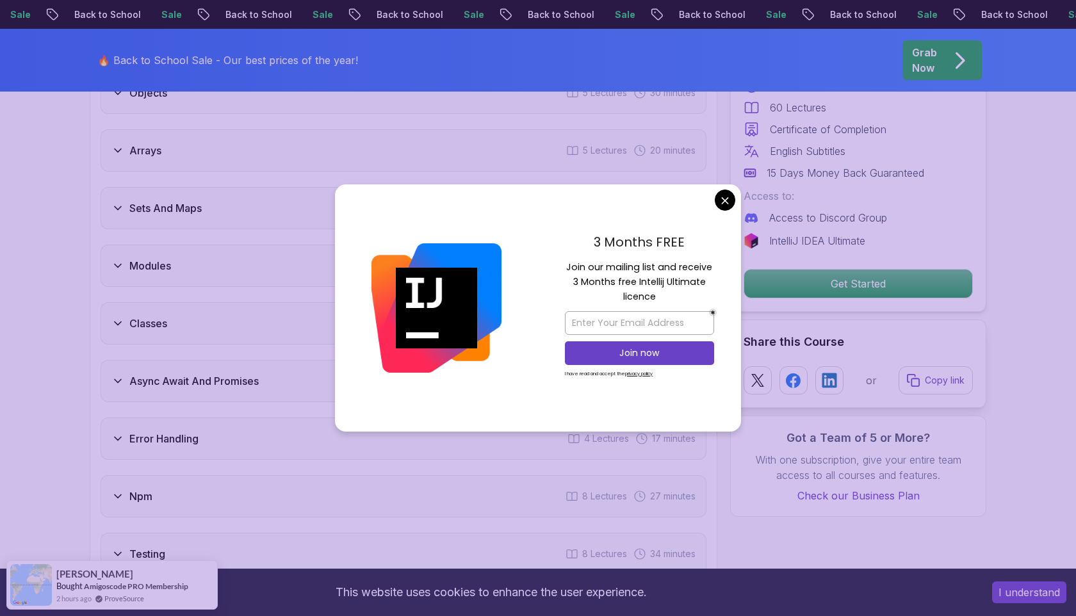
scroll to position [1482, 0]
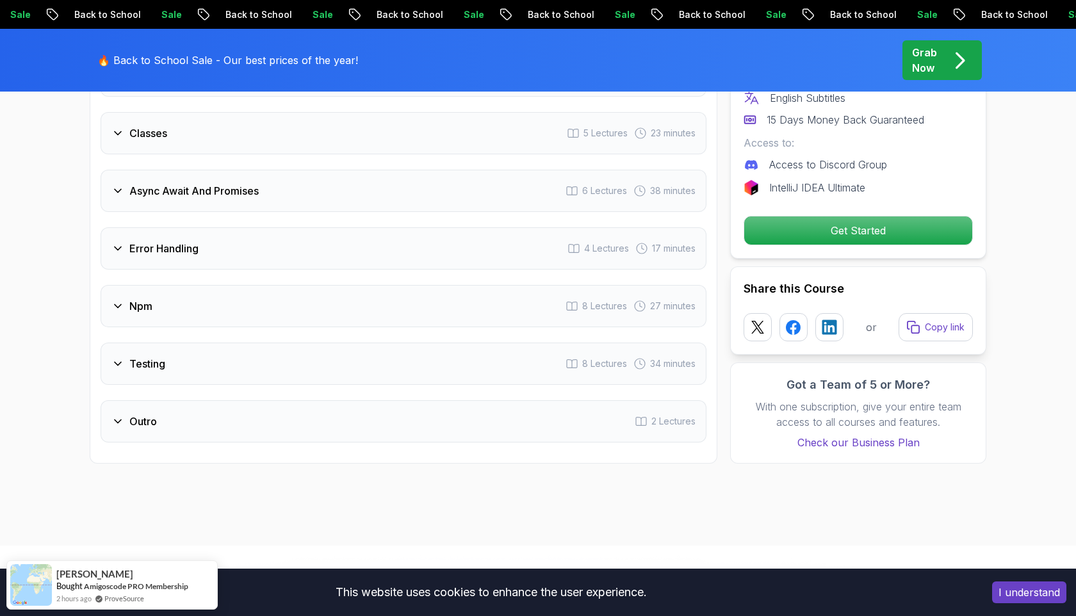
scroll to position [1668, 0]
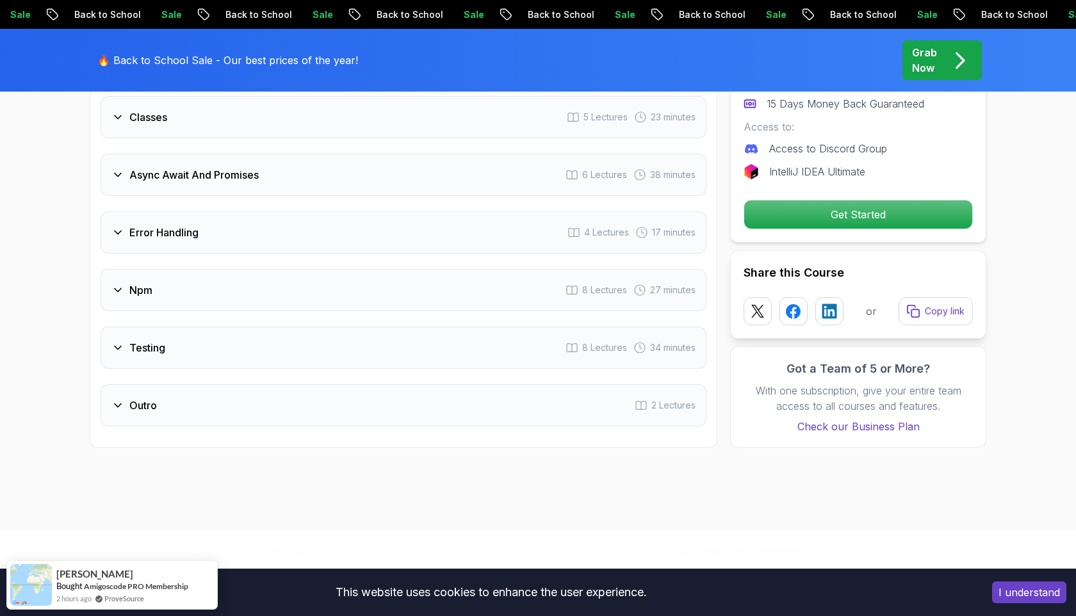
click at [115, 387] on div "Outro 2 Lectures" at bounding box center [404, 405] width 606 height 42
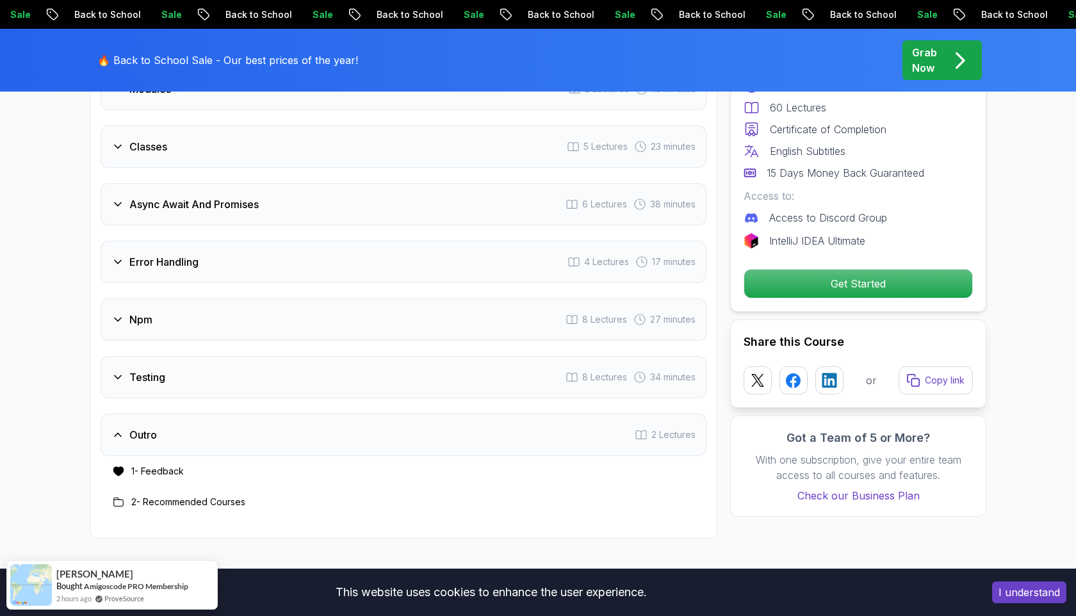
scroll to position [1637, 0]
click at [118, 287] on div "Introduction 1 Lecture Variables 4 Lectures 17 minutes Type Coercion 2 Lectures…" at bounding box center [404, 92] width 606 height 853
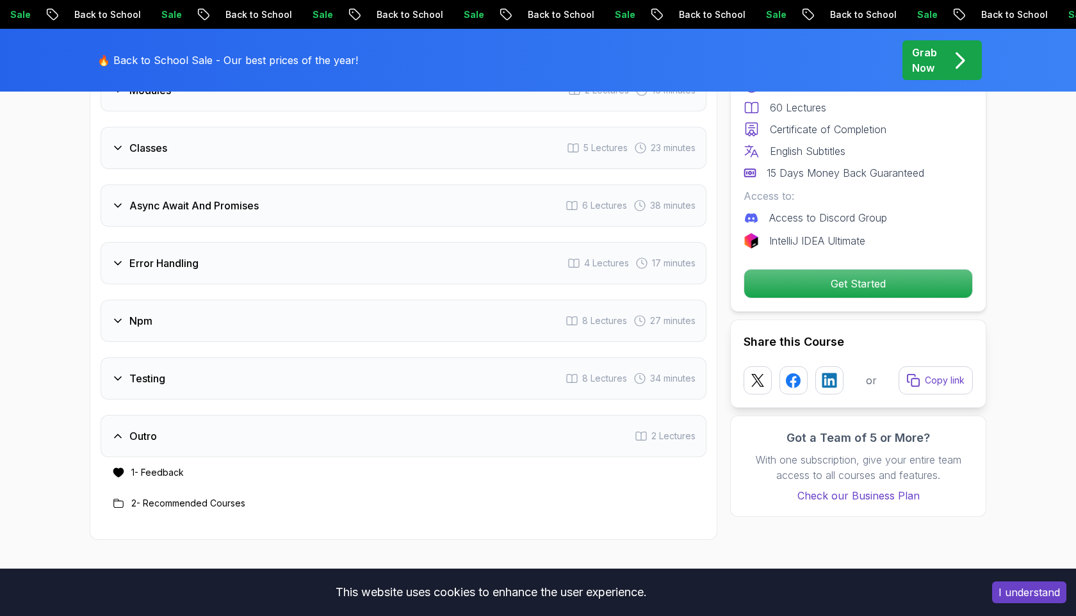
click at [118, 232] on div "Introduction 1 Lecture Variables 4 Lectures 17 minutes Type Coercion 2 Lectures…" at bounding box center [404, 92] width 606 height 853
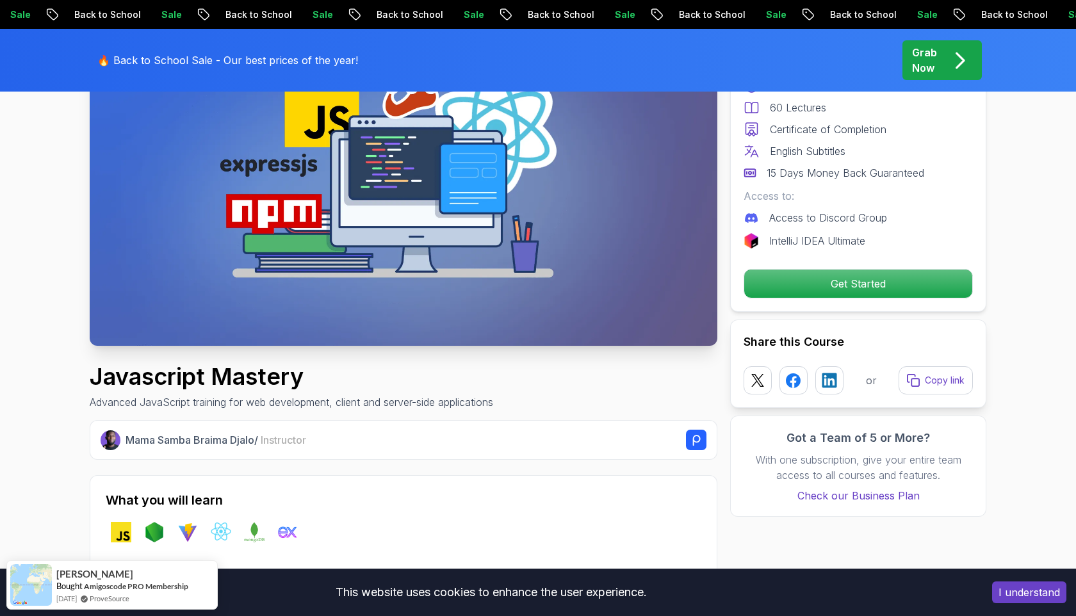
scroll to position [0, 0]
